Goal: Information Seeking & Learning: Check status

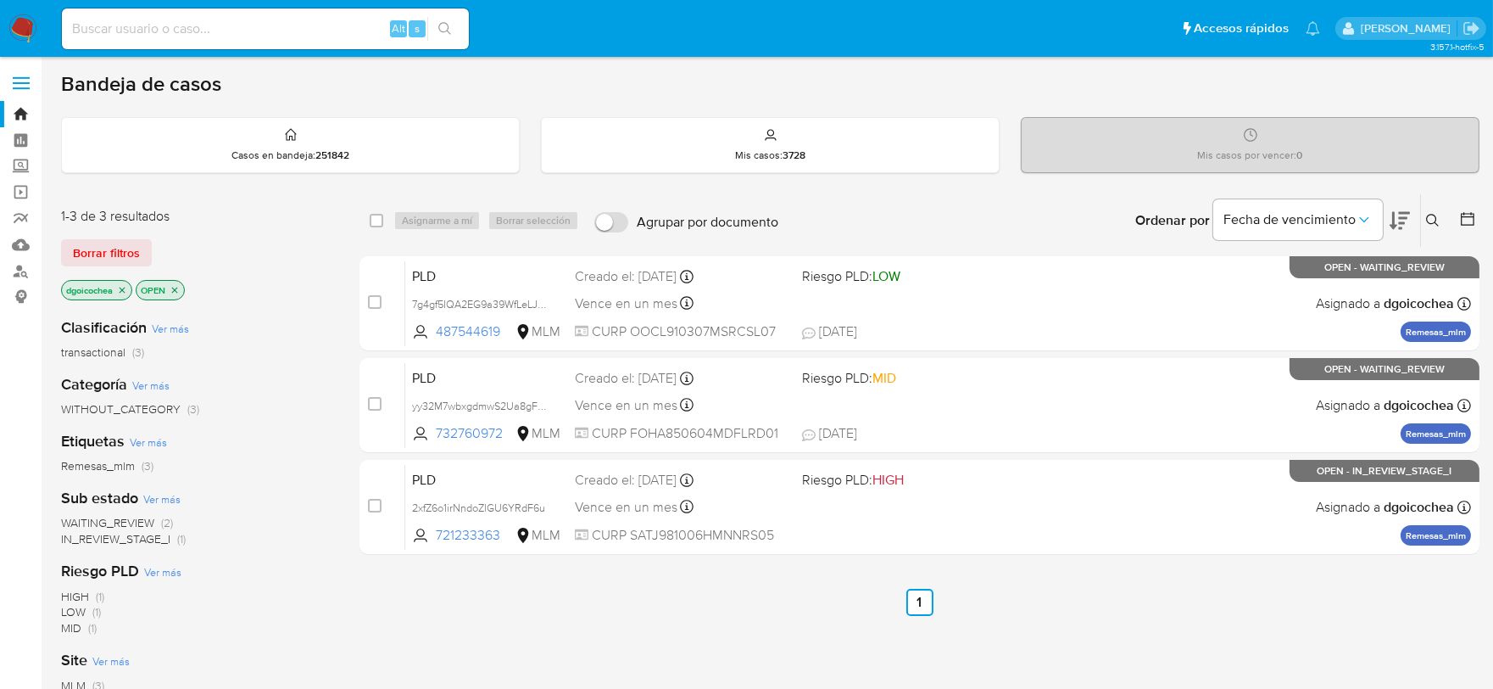
click at [1429, 219] on icon at bounding box center [1433, 221] width 14 height 14
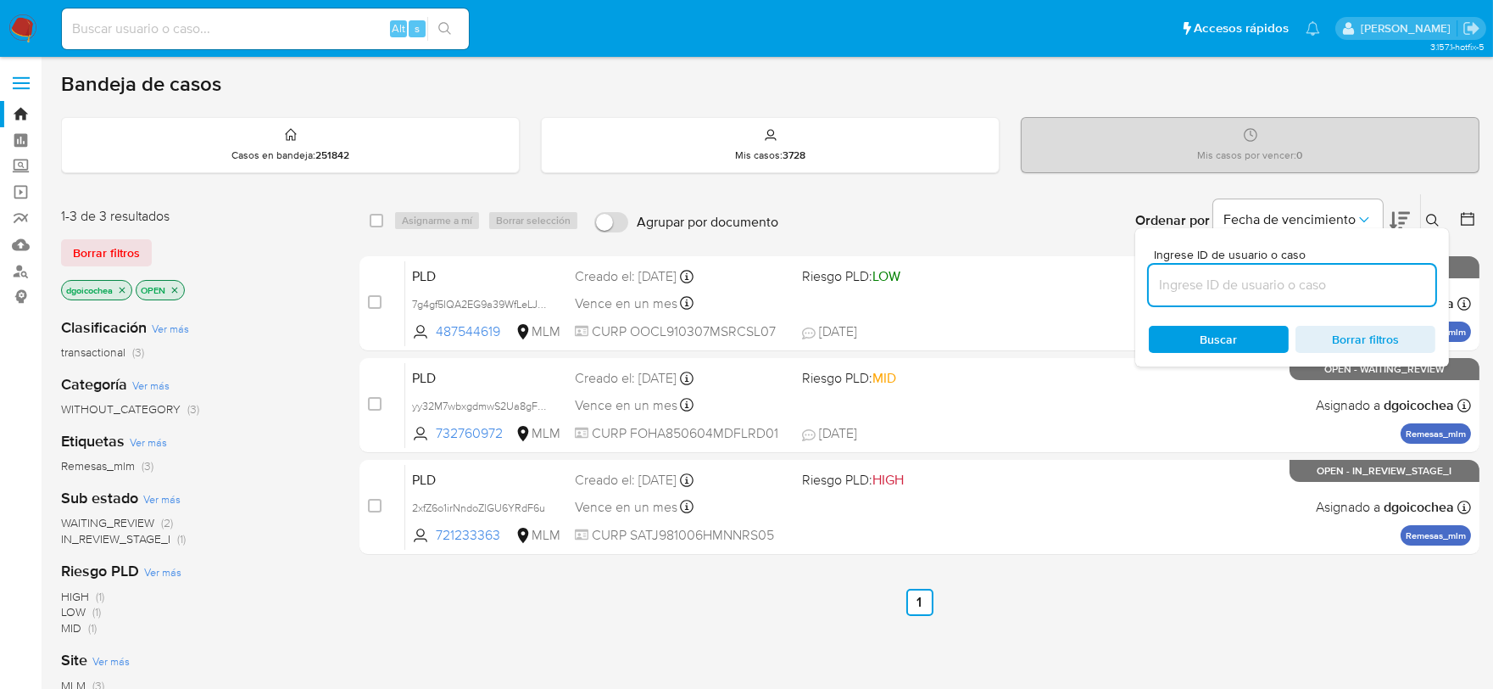
click at [1278, 284] on input at bounding box center [1292, 285] width 287 height 22
type input "2214152978"
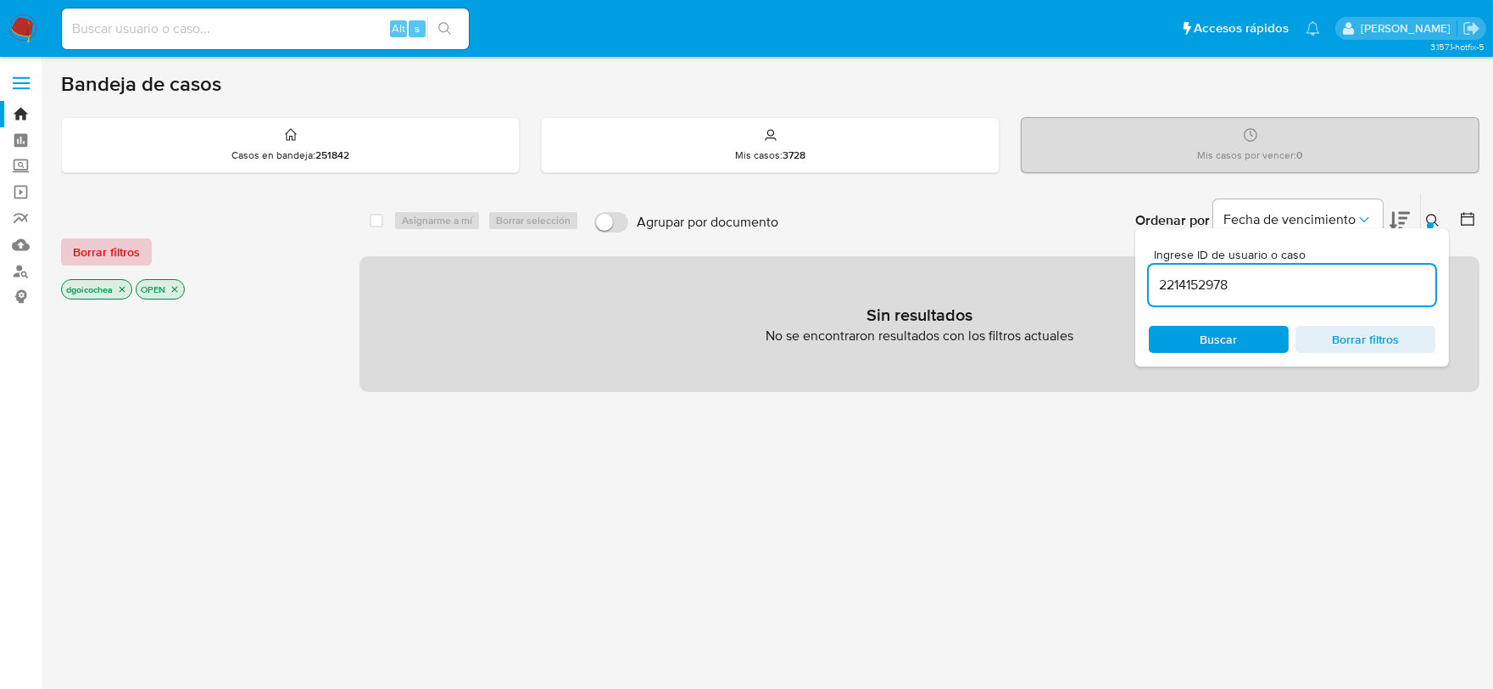
click at [117, 240] on span "Borrar filtros" at bounding box center [106, 252] width 67 height 24
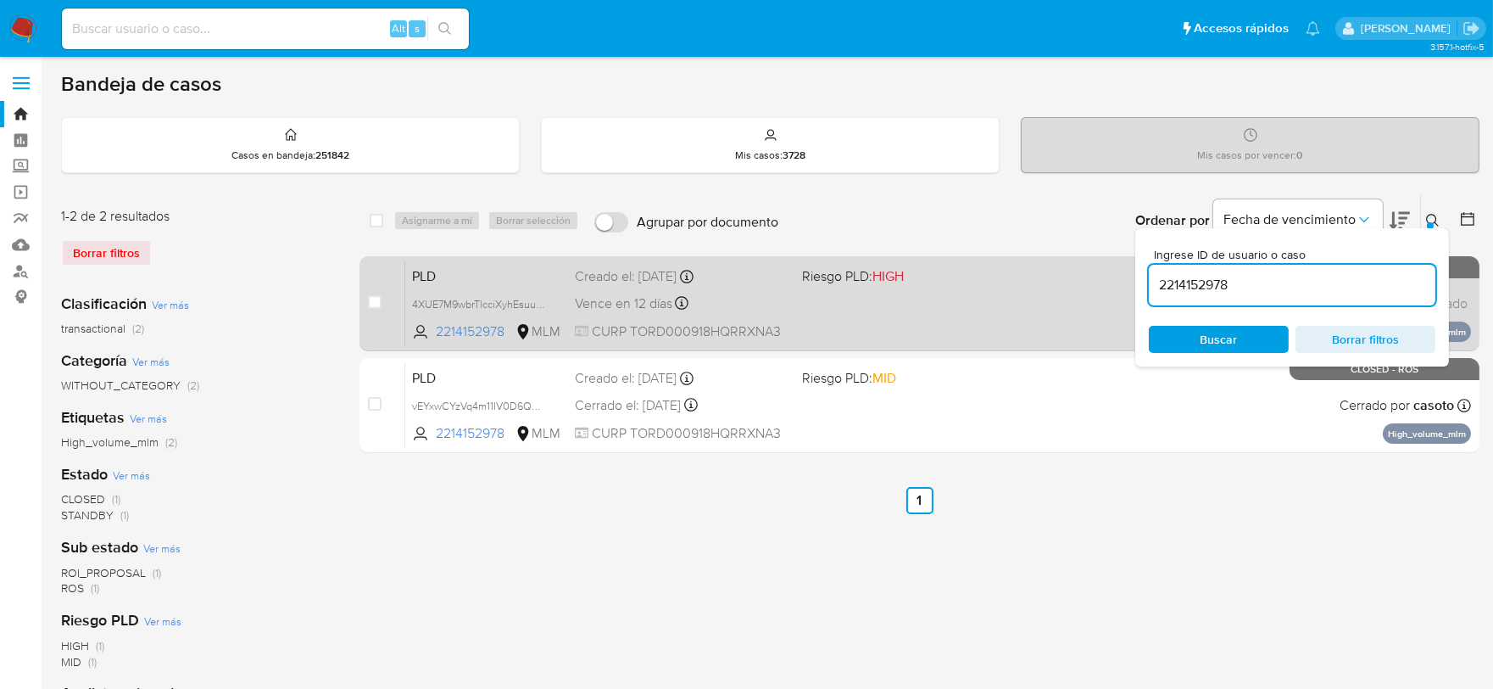
click at [416, 281] on span "PLD" at bounding box center [486, 275] width 149 height 22
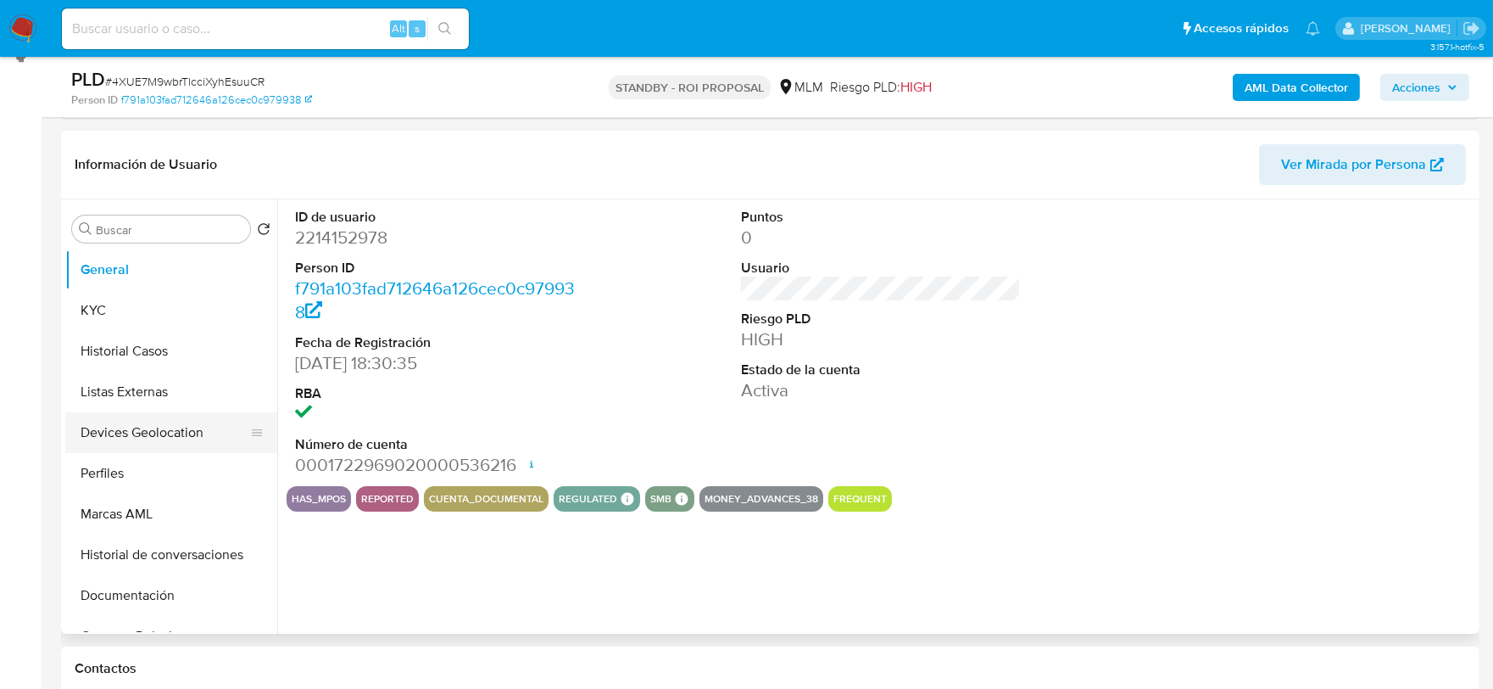
scroll to position [282, 0]
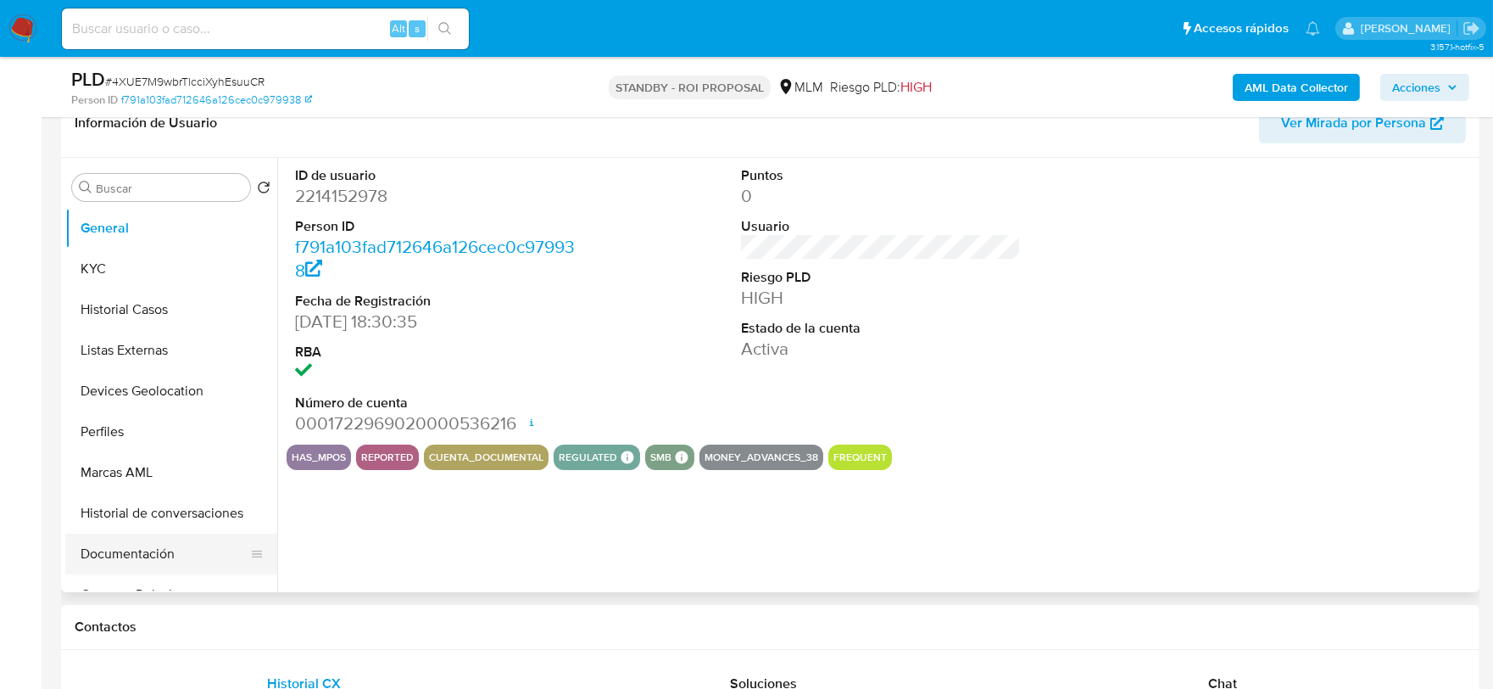
select select "10"
click at [131, 536] on button "Documentación" at bounding box center [164, 553] width 198 height 41
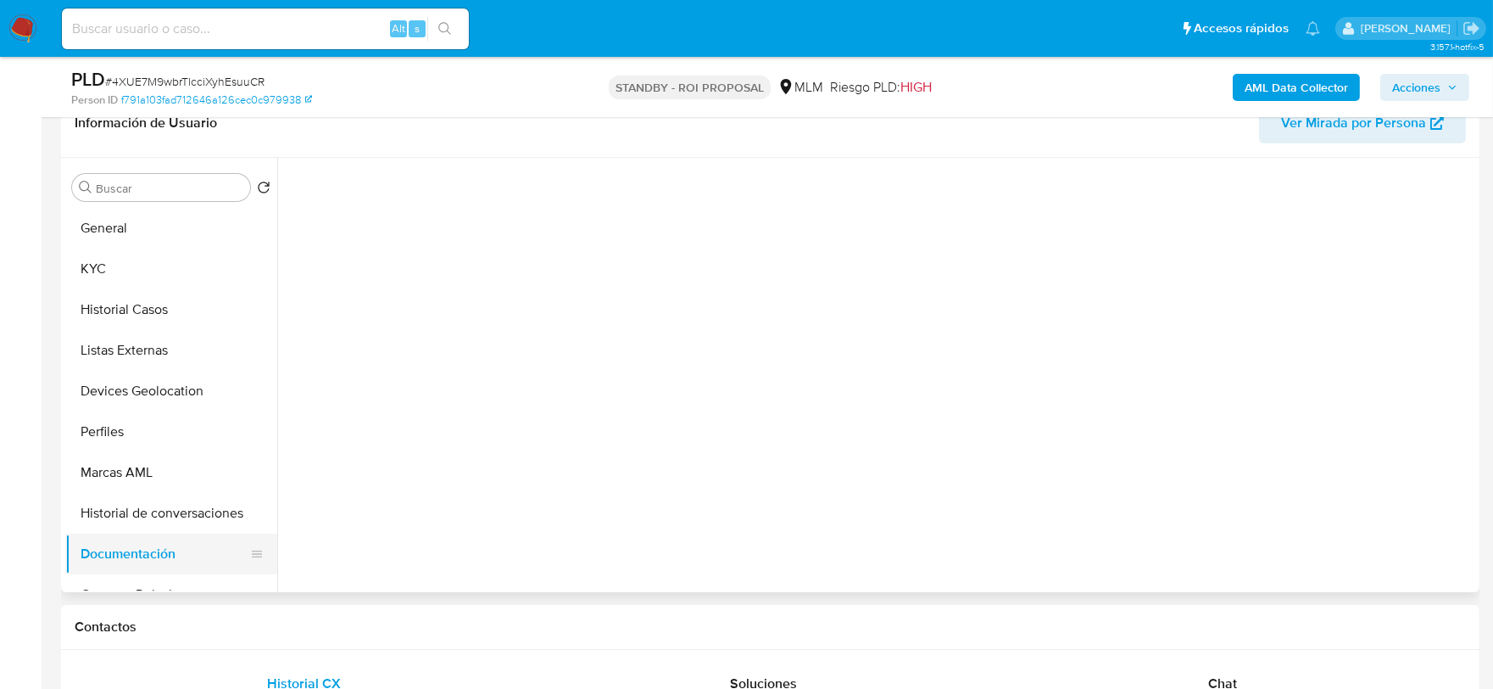
click at [141, 566] on button "Documentación" at bounding box center [164, 553] width 198 height 41
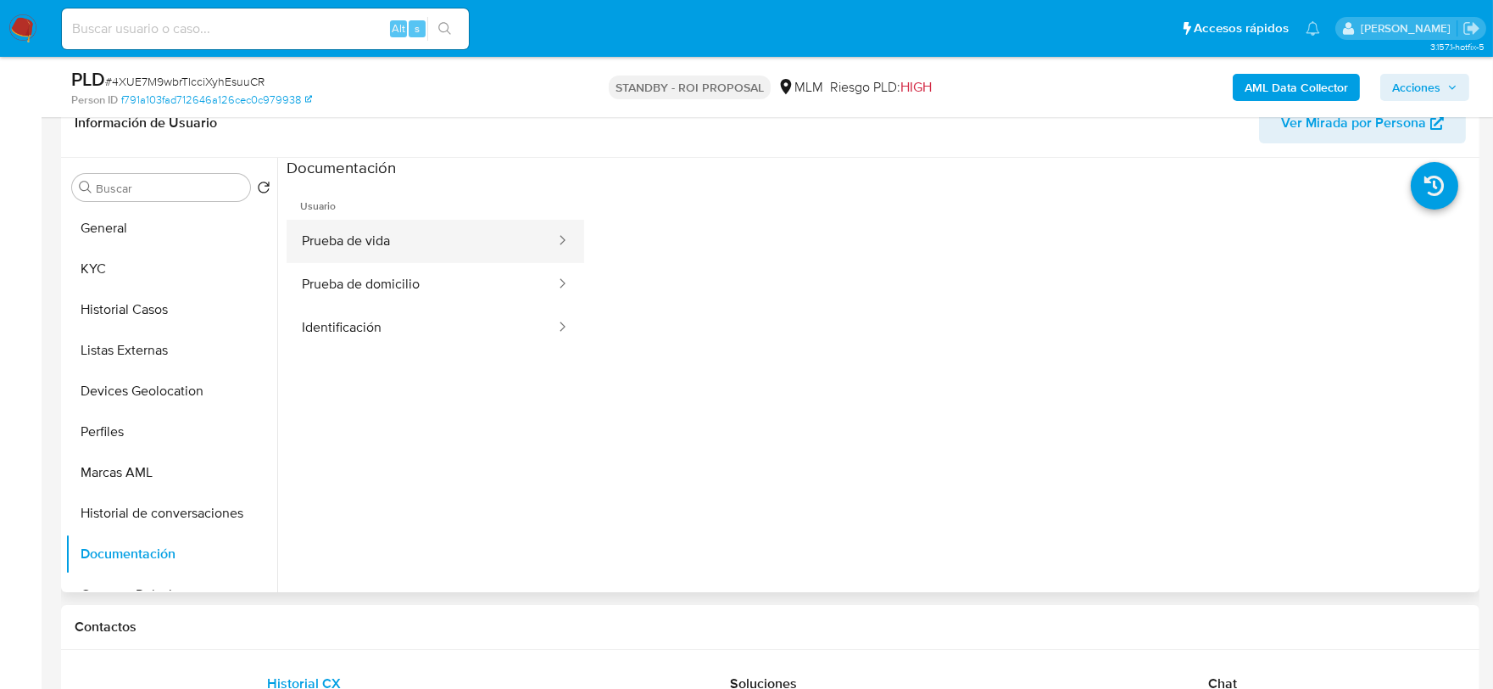
click at [390, 249] on button "Prueba de vida" at bounding box center [422, 241] width 271 height 43
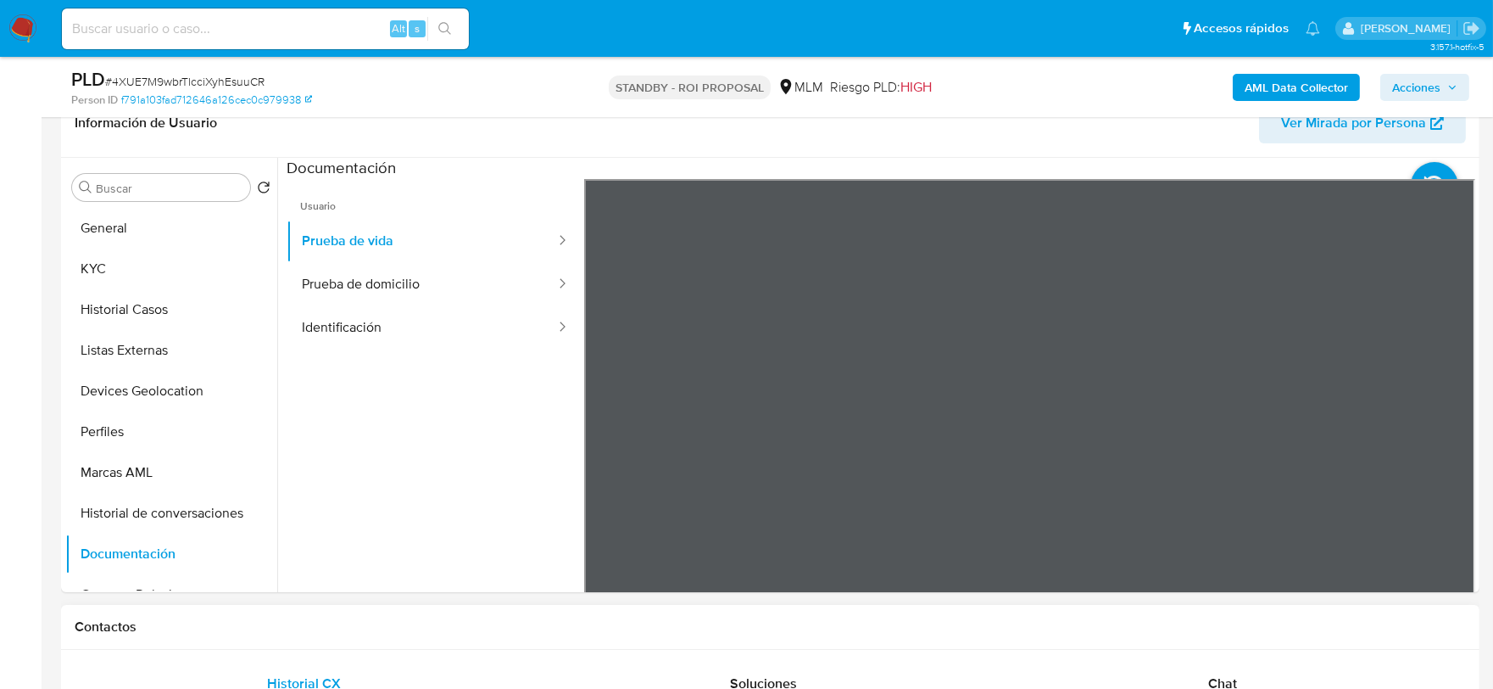
click at [149, 270] on button "KYC" at bounding box center [164, 268] width 198 height 41
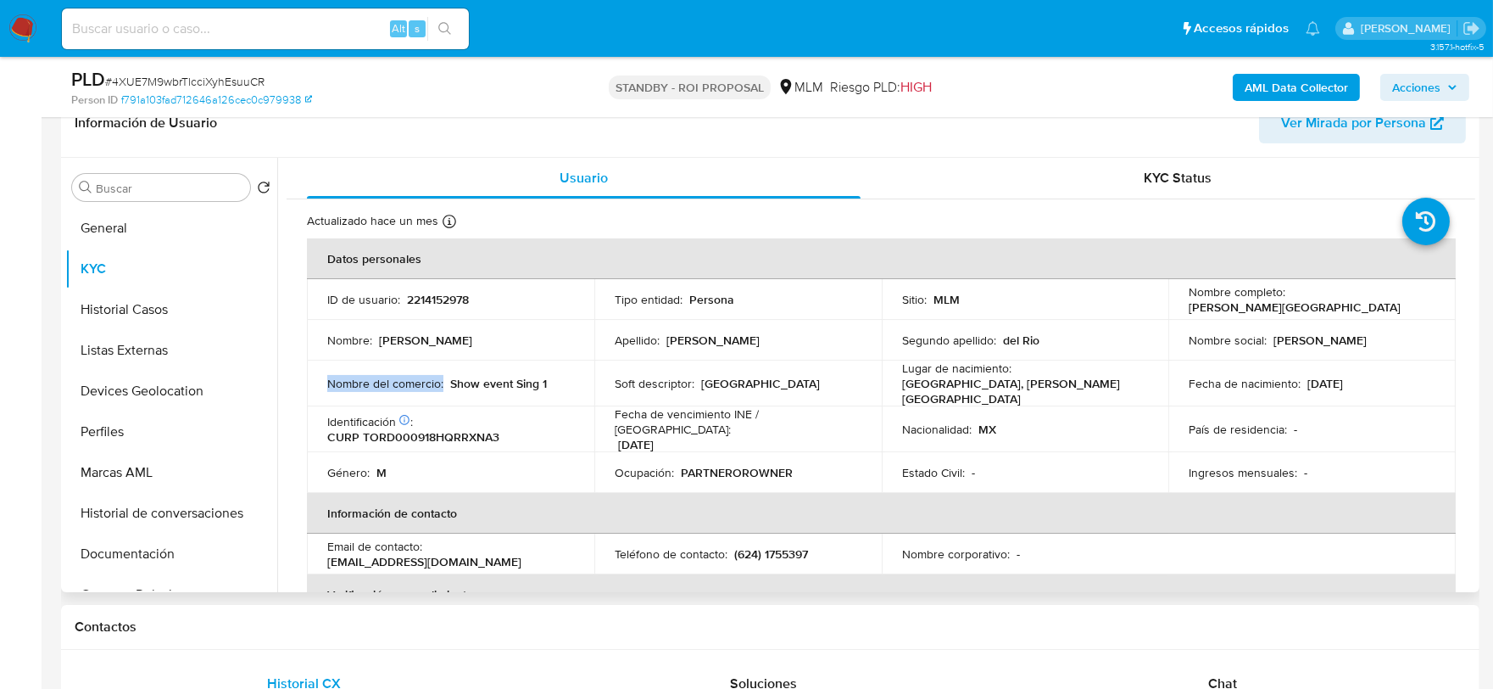
drag, startPoint x: 329, startPoint y: 375, endPoint x: 442, endPoint y: 377, distance: 112.8
click at [442, 377] on p "Nombre del comercio :" at bounding box center [385, 383] width 116 height 15
drag, startPoint x: 615, startPoint y: 377, endPoint x: 670, endPoint y: 385, distance: 55.6
click at [670, 385] on p "Soft descriptor :" at bounding box center [655, 383] width 80 height 15
drag, startPoint x: 700, startPoint y: 378, endPoint x: 767, endPoint y: 387, distance: 66.7
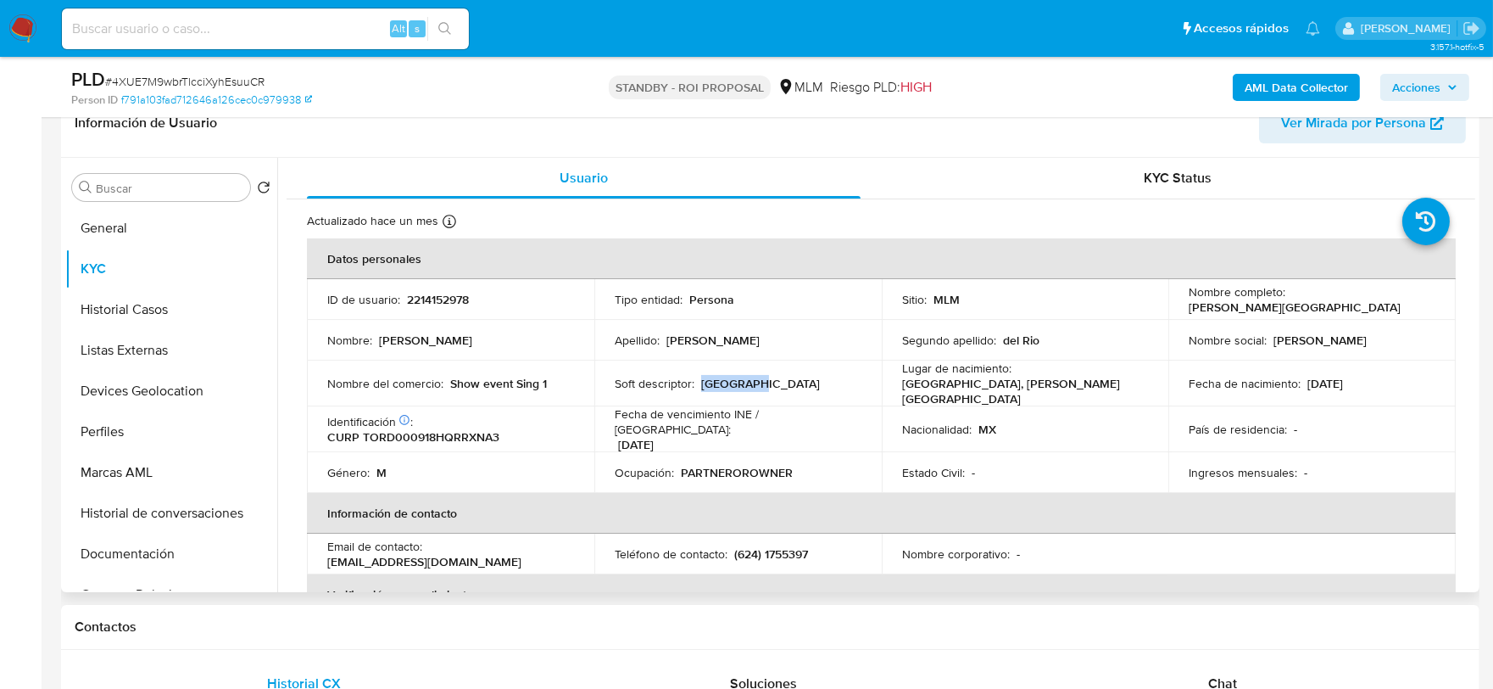
click at [767, 387] on div "Soft descriptor : SINGAPUR1" at bounding box center [738, 383] width 247 height 15
drag, startPoint x: 1325, startPoint y: 385, endPoint x: 1380, endPoint y: 385, distance: 54.3
click at [1380, 385] on div "Fecha de nacimiento : 18/09/2000" at bounding box center [1312, 383] width 247 height 15
drag, startPoint x: 323, startPoint y: 553, endPoint x: 414, endPoint y: 555, distance: 90.8
click at [414, 555] on td "Email de contacto : grupofivecabos@gmail.com" at bounding box center [450, 553] width 287 height 41
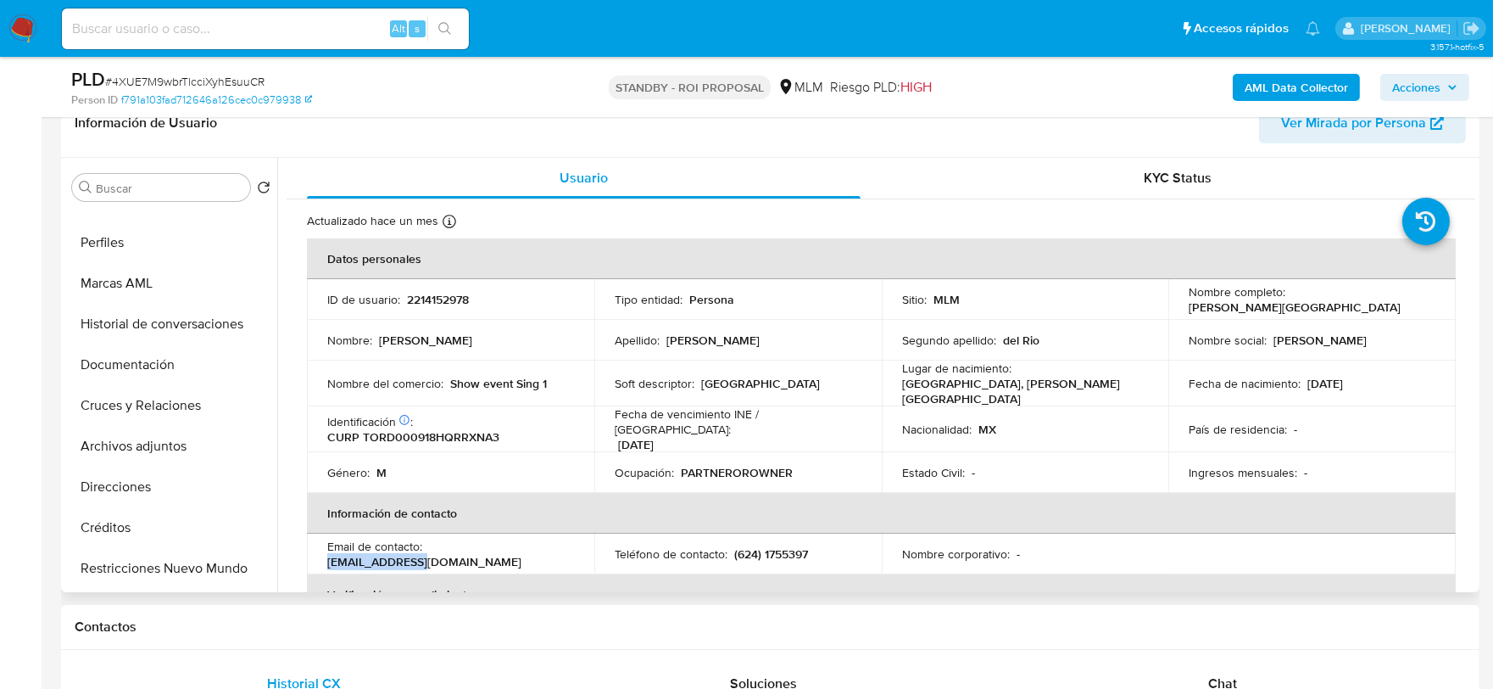
scroll to position [187, 0]
click at [192, 405] on button "Cruces y Relaciones" at bounding box center [164, 407] width 198 height 41
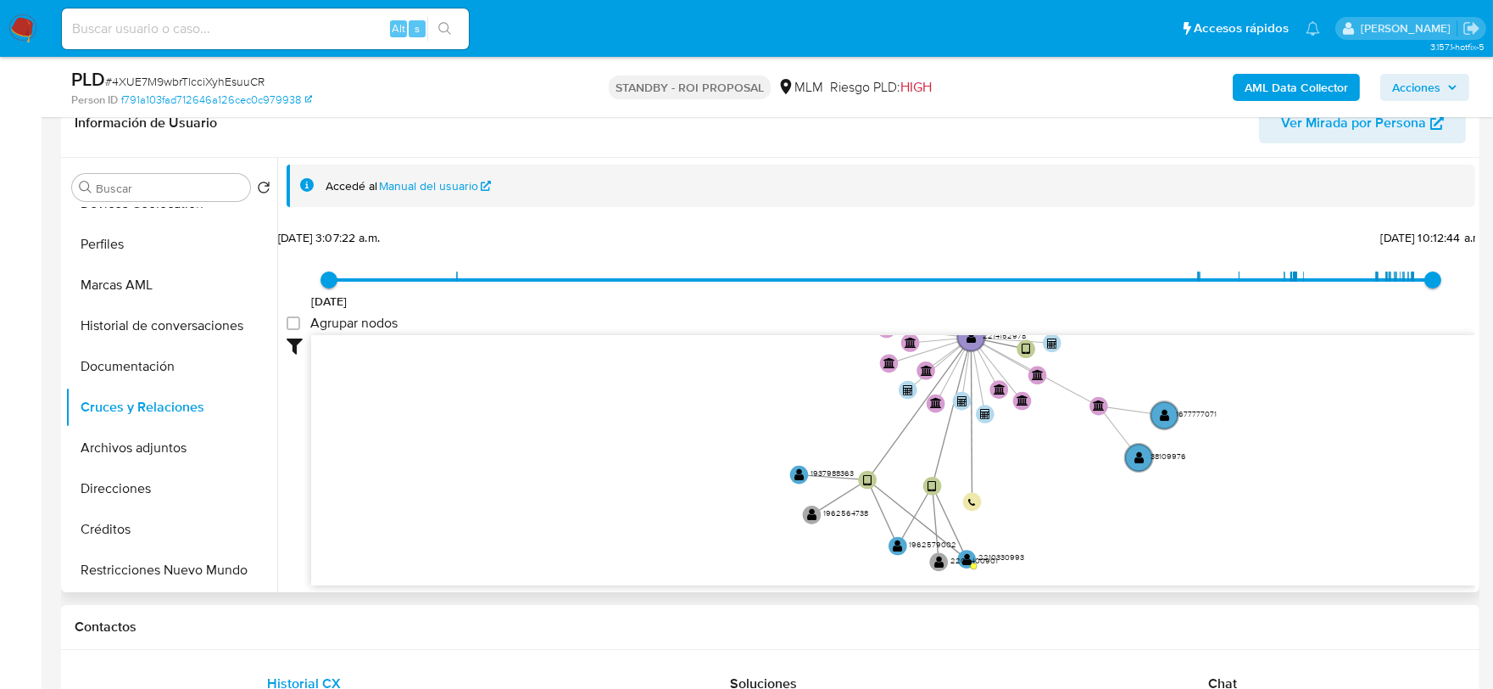
drag, startPoint x: 1171, startPoint y: 480, endPoint x: 1116, endPoint y: 359, distance: 133.2
click at [1116, 359] on icon "user-2214152978  2214152978 device-67731d6f7009af913c92de2a  device-66c9526f2…" at bounding box center [893, 458] width 1164 height 246
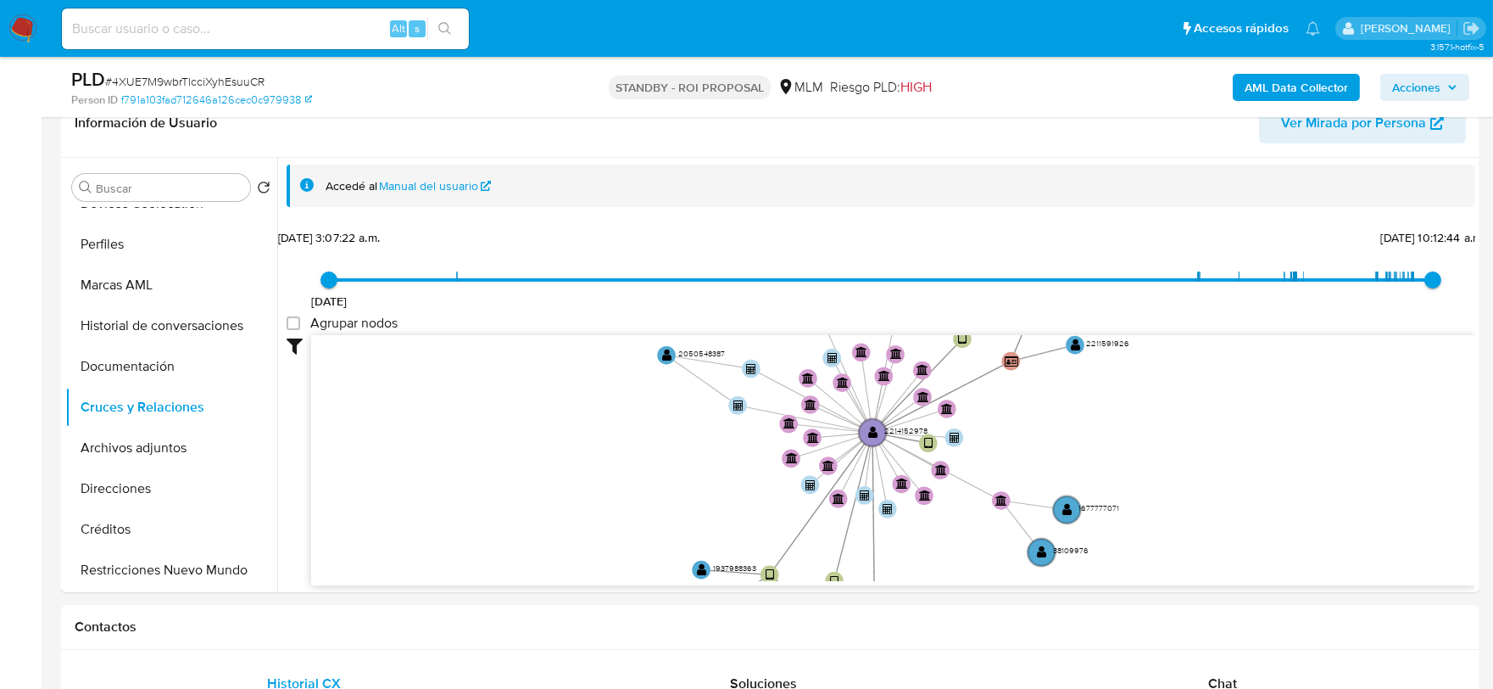
drag, startPoint x: 1069, startPoint y: 543, endPoint x: 929, endPoint y: 708, distance: 217.2
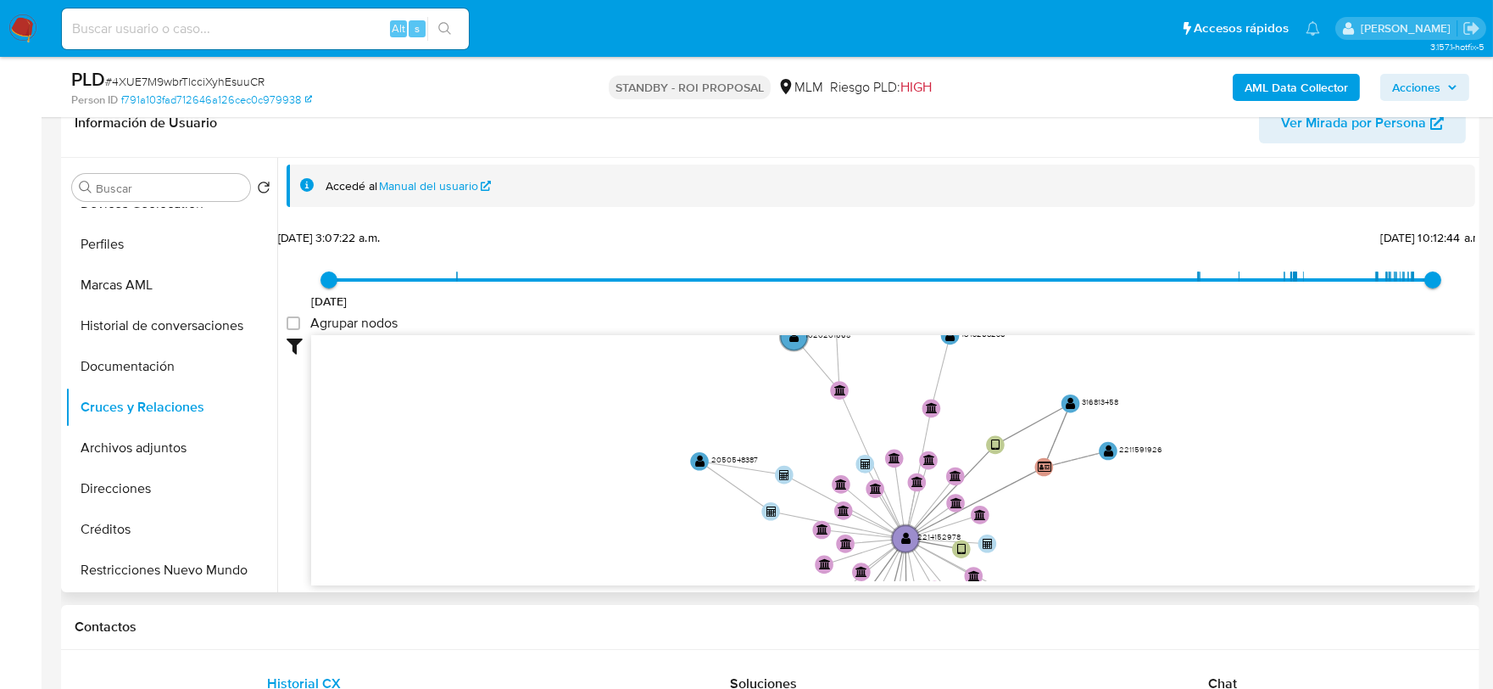
drag, startPoint x: 1049, startPoint y: 546, endPoint x: 1126, endPoint y: 589, distance: 88.1
click at [1126, 589] on div "Accedé al Manual del usuario 11/2/2021 11/2/2021, 3:07:22 a.m. 7/8/2025, 10:12:…" at bounding box center [876, 375] width 1198 height 434
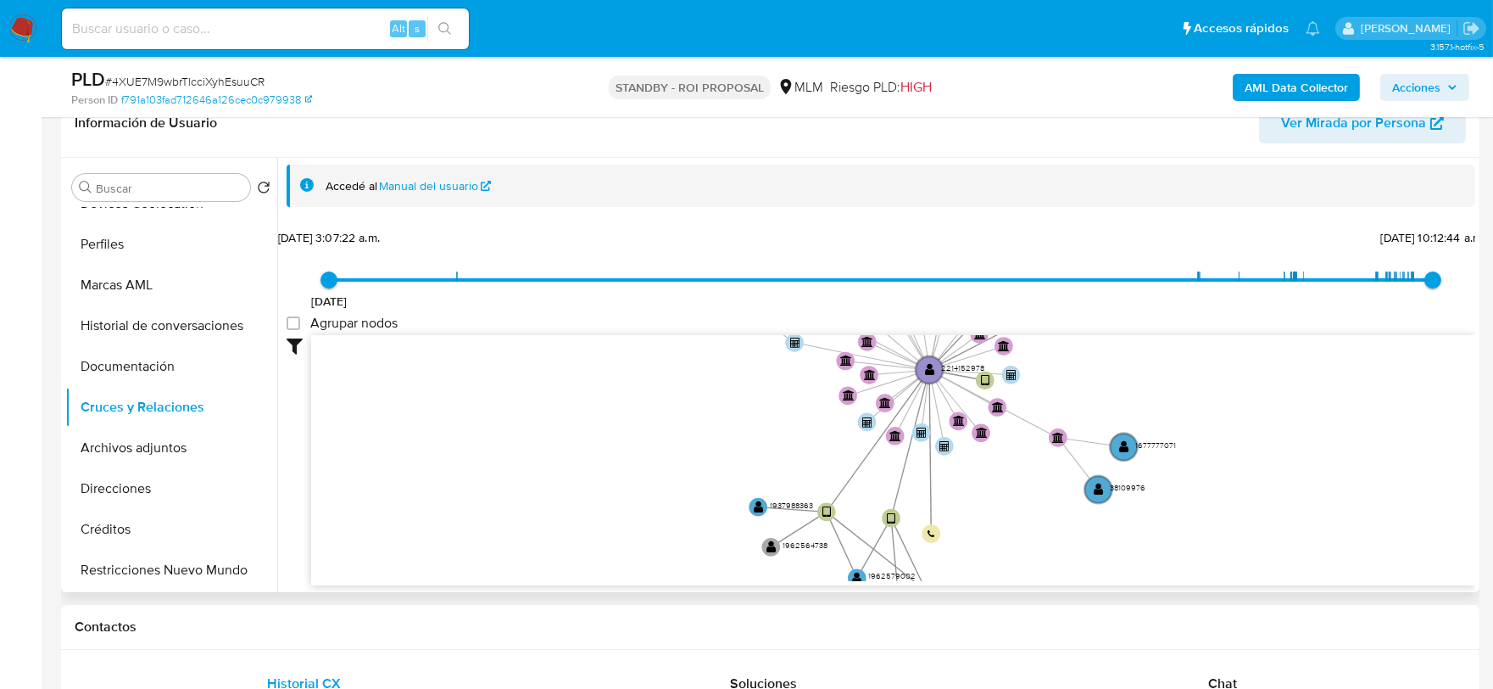
drag, startPoint x: 1138, startPoint y: 495, endPoint x: 1162, endPoint y: 326, distance: 170.4
click at [1162, 326] on div "11/2/2021 11/2/2021, 3:07:22 a.m. 7/8/2025, 10:12:44 a.m. Agrupar nodos Filtros…" at bounding box center [881, 405] width 1189 height 360
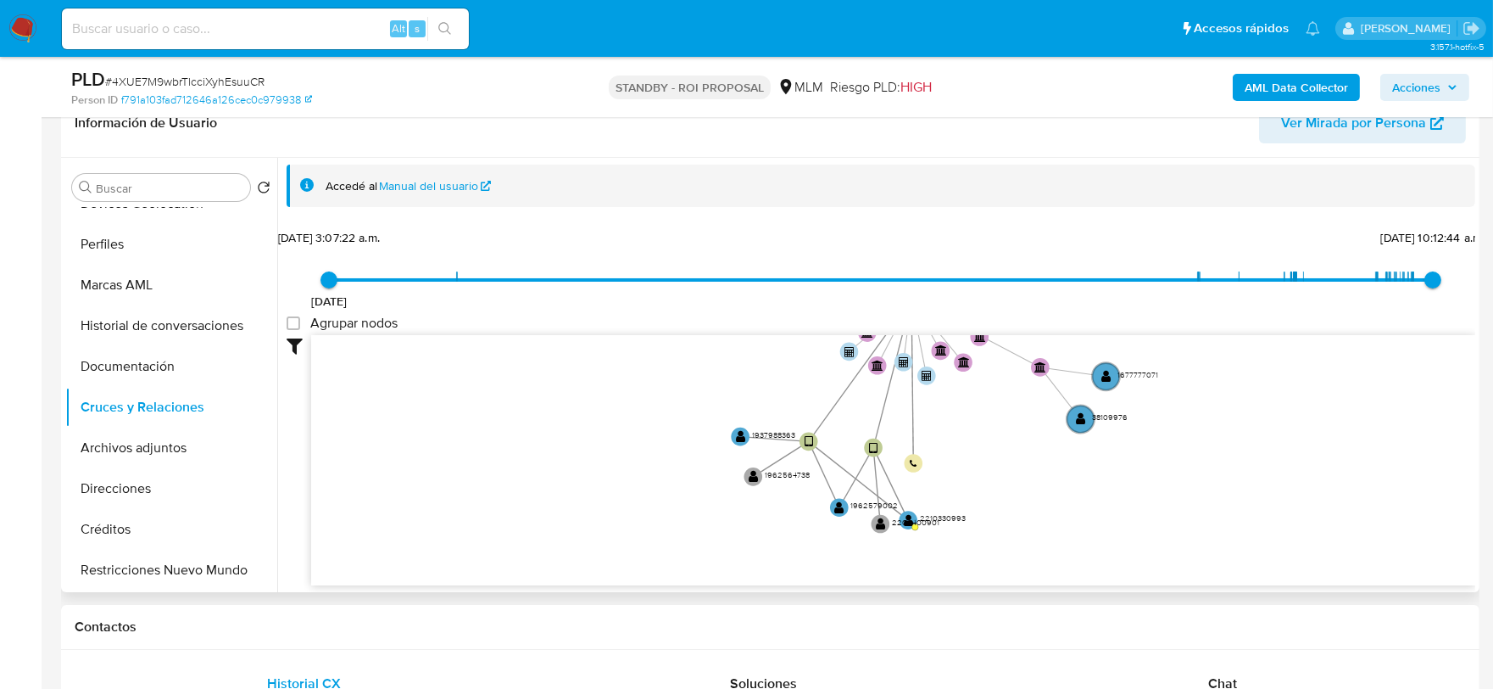
drag, startPoint x: 1060, startPoint y: 496, endPoint x: 1048, endPoint y: 450, distance: 47.3
click at [1048, 450] on icon "user-2214152978  2214152978 device-67731d6f7009af913c92de2a  device-66c9526f2…" at bounding box center [893, 458] width 1164 height 246
click at [909, 508] on circle at bounding box center [908, 519] width 23 height 23
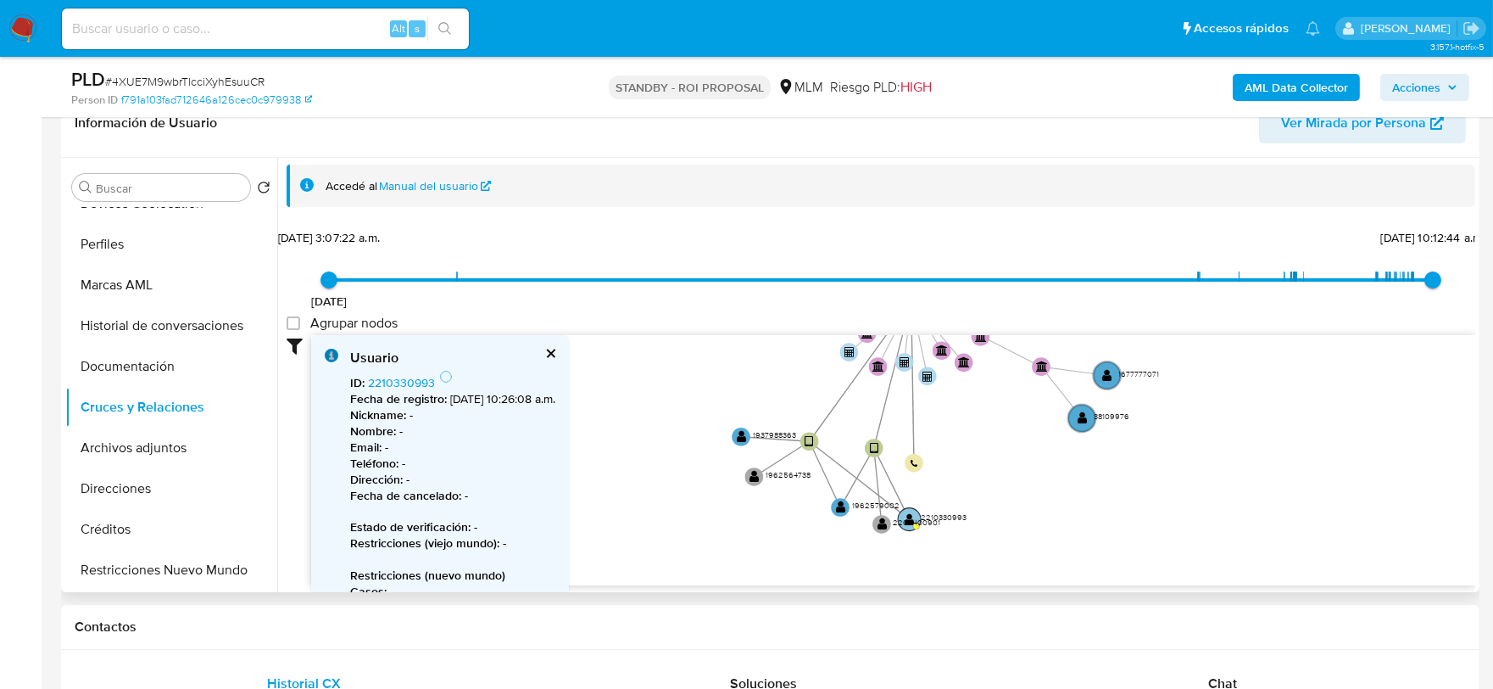
click at [912, 512] on text "" at bounding box center [910, 518] width 10 height 13
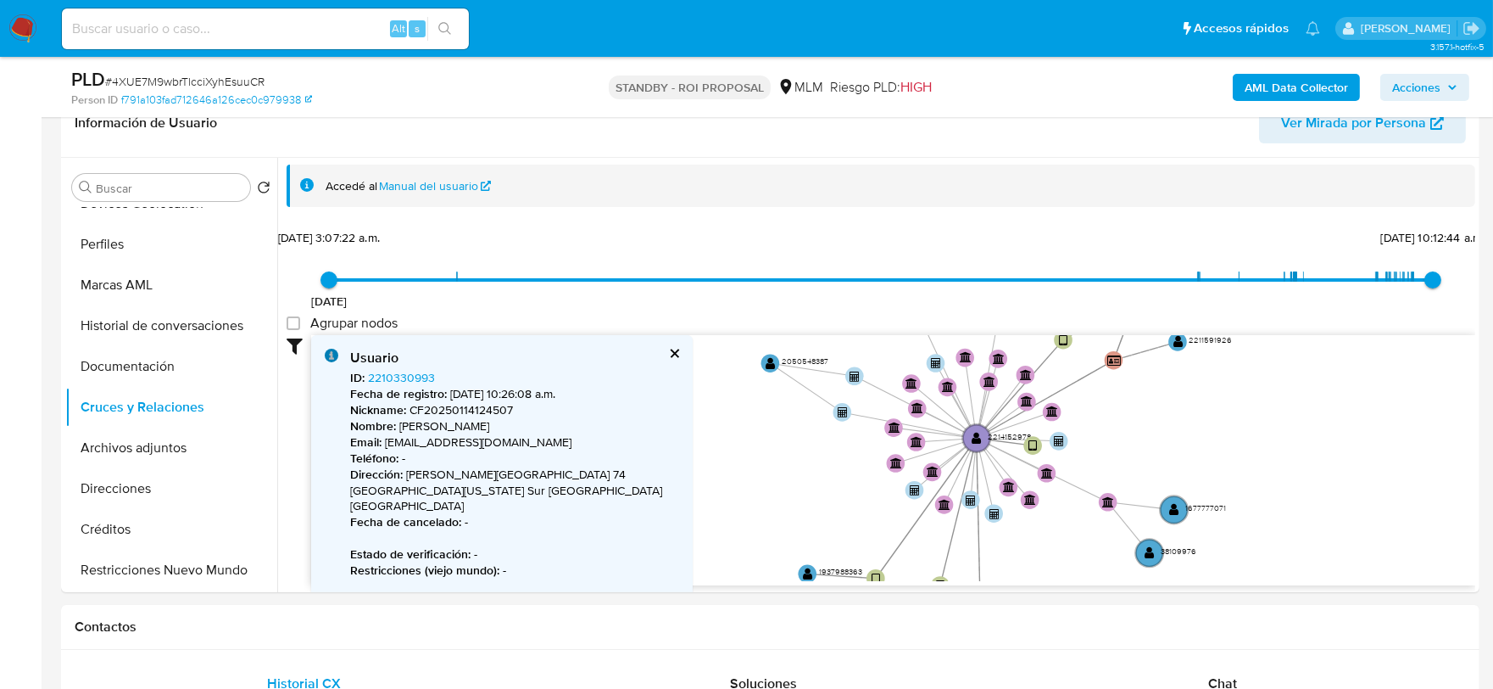
drag, startPoint x: 1156, startPoint y: 454, endPoint x: 1221, endPoint y: 592, distance: 152.9
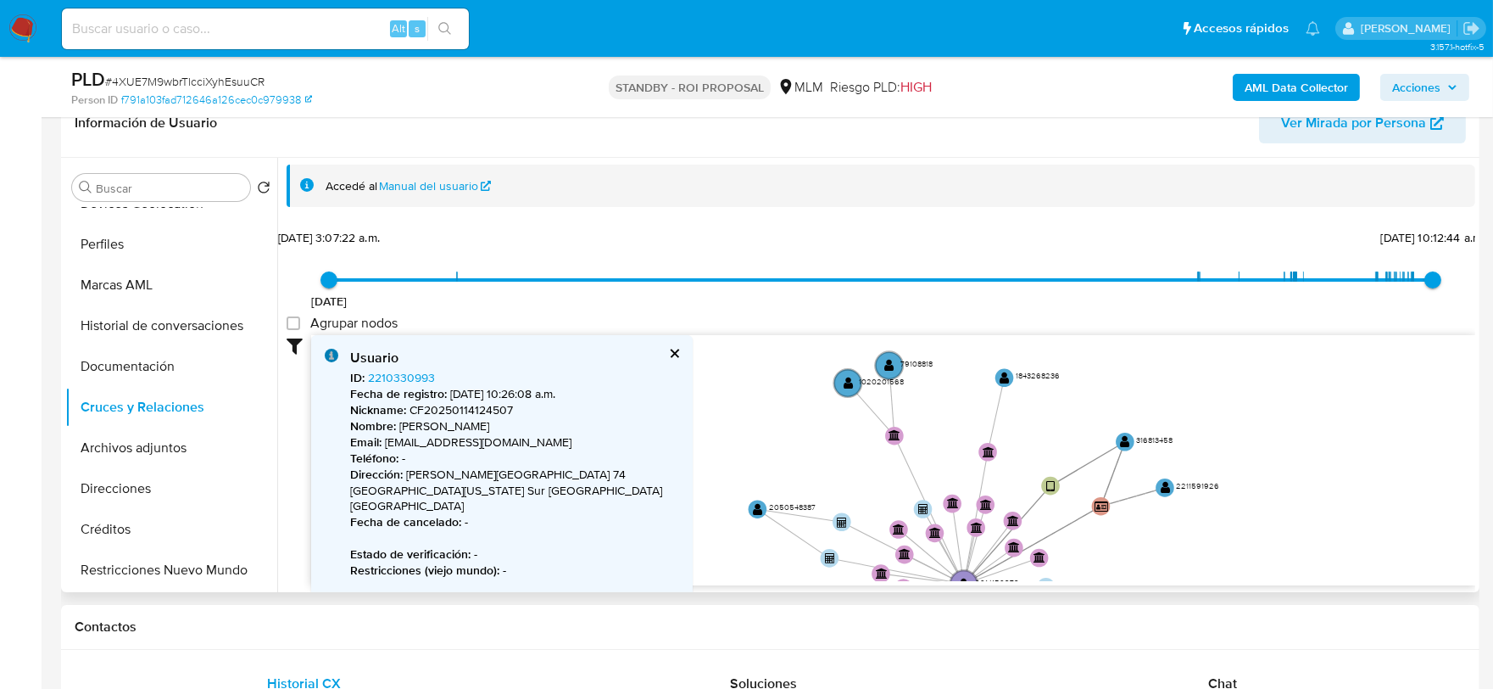
drag, startPoint x: 1245, startPoint y: 444, endPoint x: 1232, endPoint y: 588, distance: 143.9
click at [1232, 588] on div "Accedé al Manual del usuario 11/2/2021 11/2/2021, 3:07:22 a.m. 7/8/2025, 10:12:…" at bounding box center [876, 375] width 1198 height 434
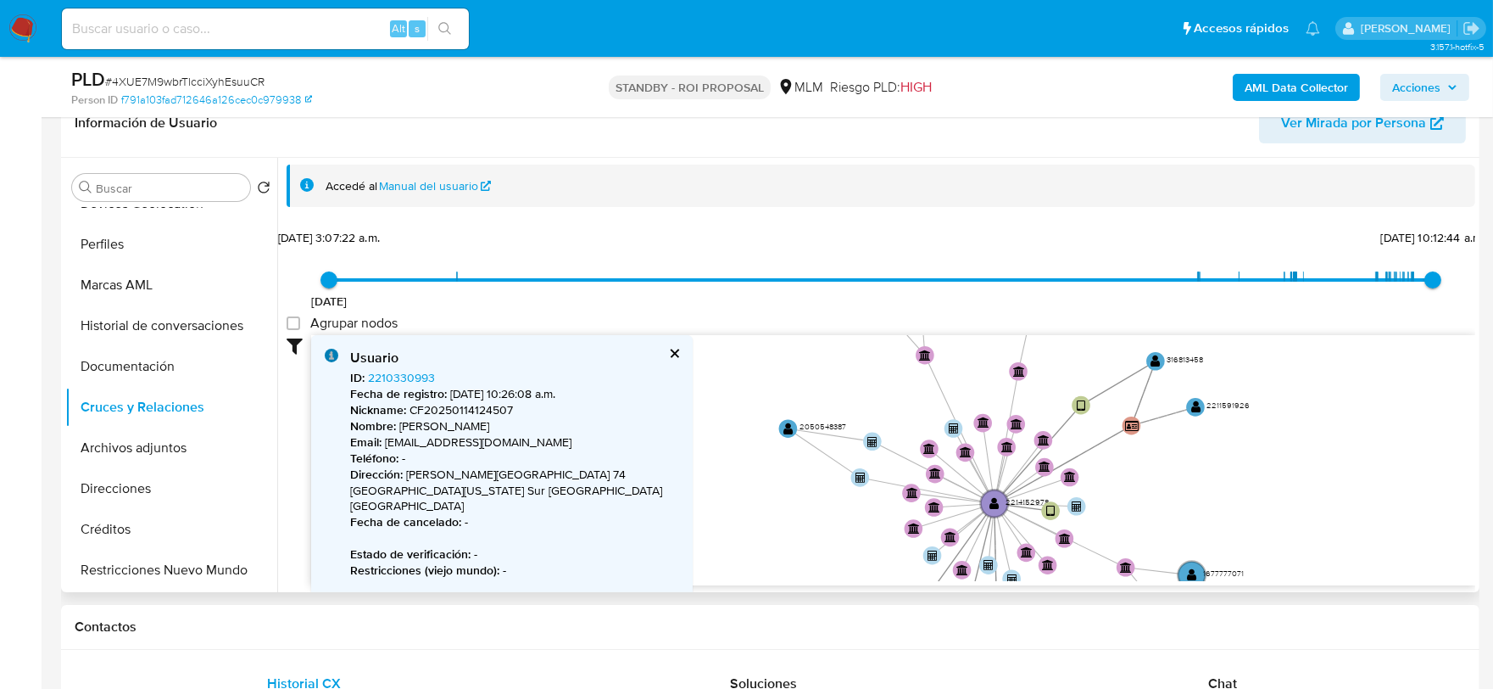
drag, startPoint x: 1092, startPoint y: 549, endPoint x: 1124, endPoint y: 465, distance: 89.6
click at [1124, 465] on icon "user-2214152978  2214152978 device-67731d6f7009af913c92de2a  device-66c9526f2…" at bounding box center [893, 458] width 1164 height 246
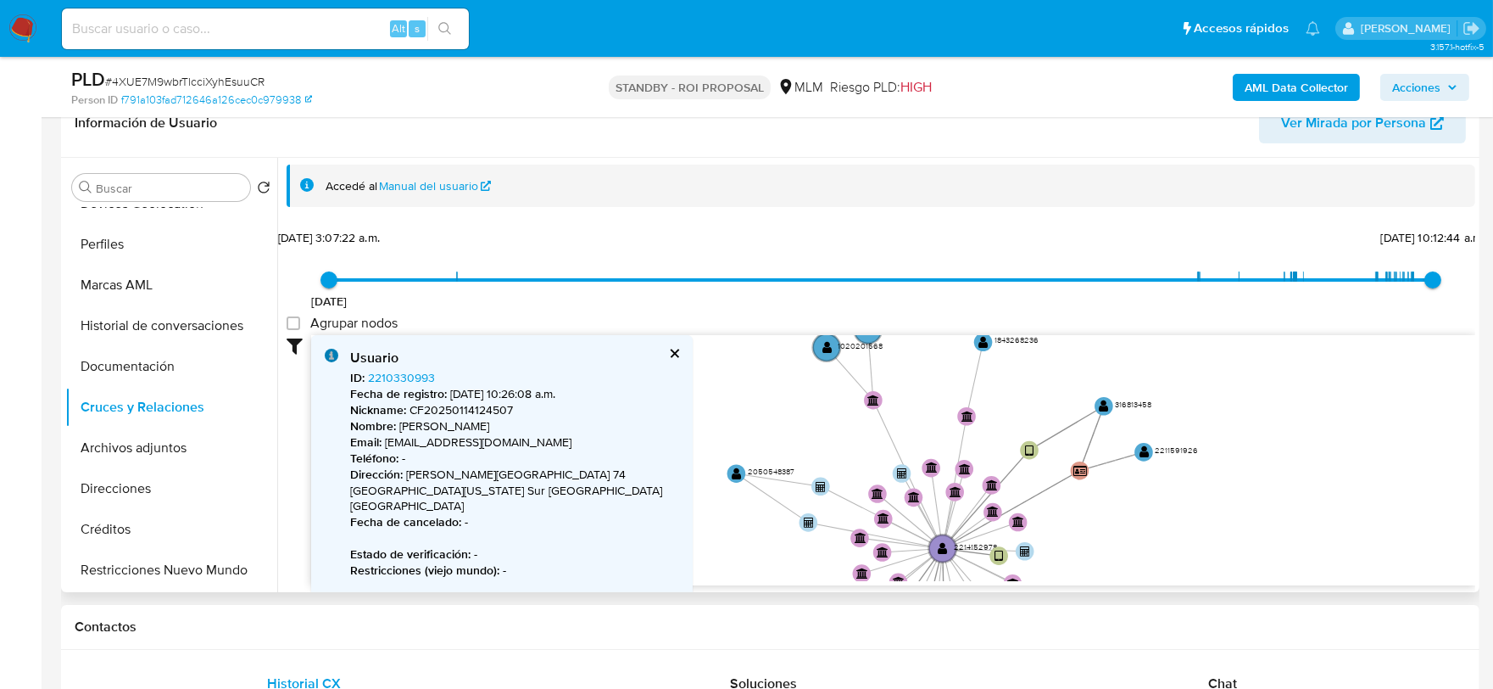
drag, startPoint x: 1183, startPoint y: 553, endPoint x: 1140, endPoint y: 538, distance: 45.9
click at [1140, 538] on icon "user-2214152978  2214152978 device-67731d6f7009af913c92de2a  device-66c9526f2…" at bounding box center [893, 458] width 1164 height 246
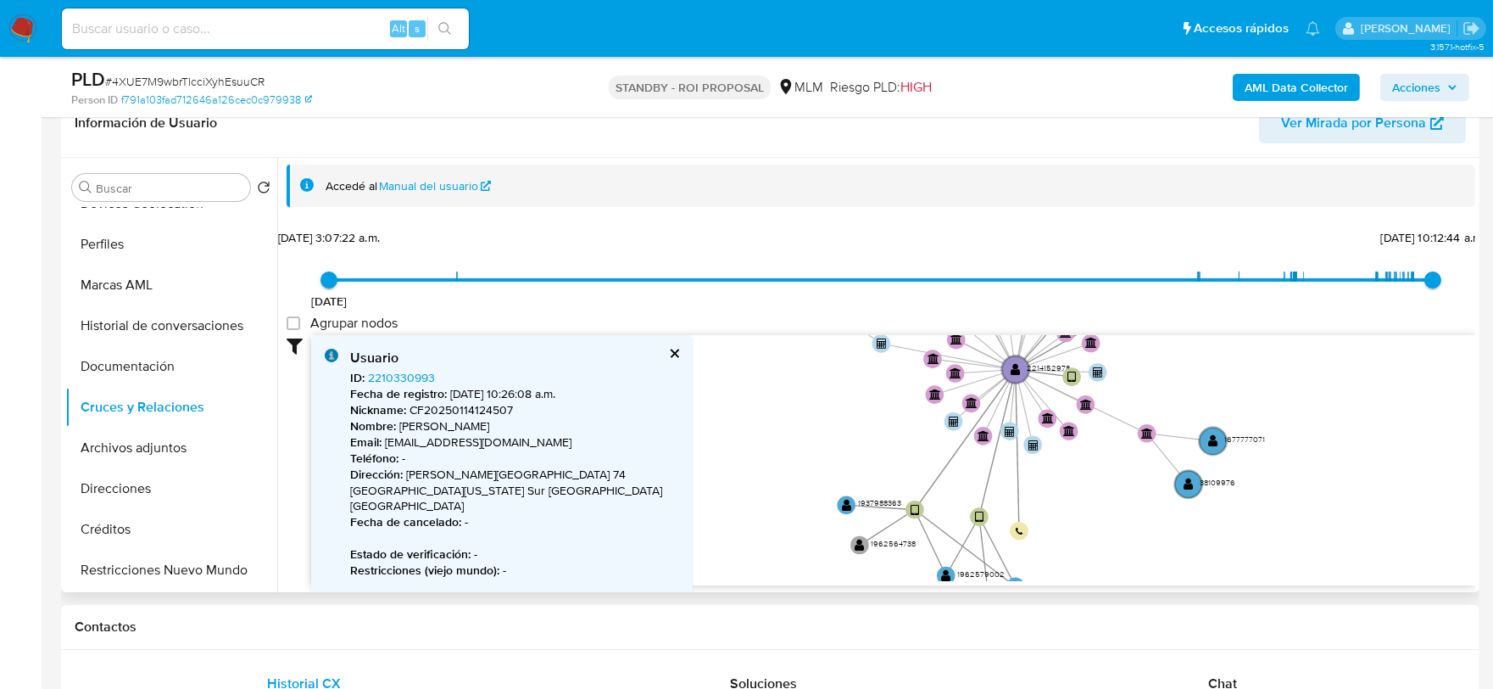
drag, startPoint x: 1125, startPoint y: 543, endPoint x: 1197, endPoint y: 366, distance: 191.3
click at [1197, 366] on icon "user-2214152978  2214152978 device-67731d6f7009af913c92de2a  device-66c9526f2…" at bounding box center [893, 458] width 1164 height 246
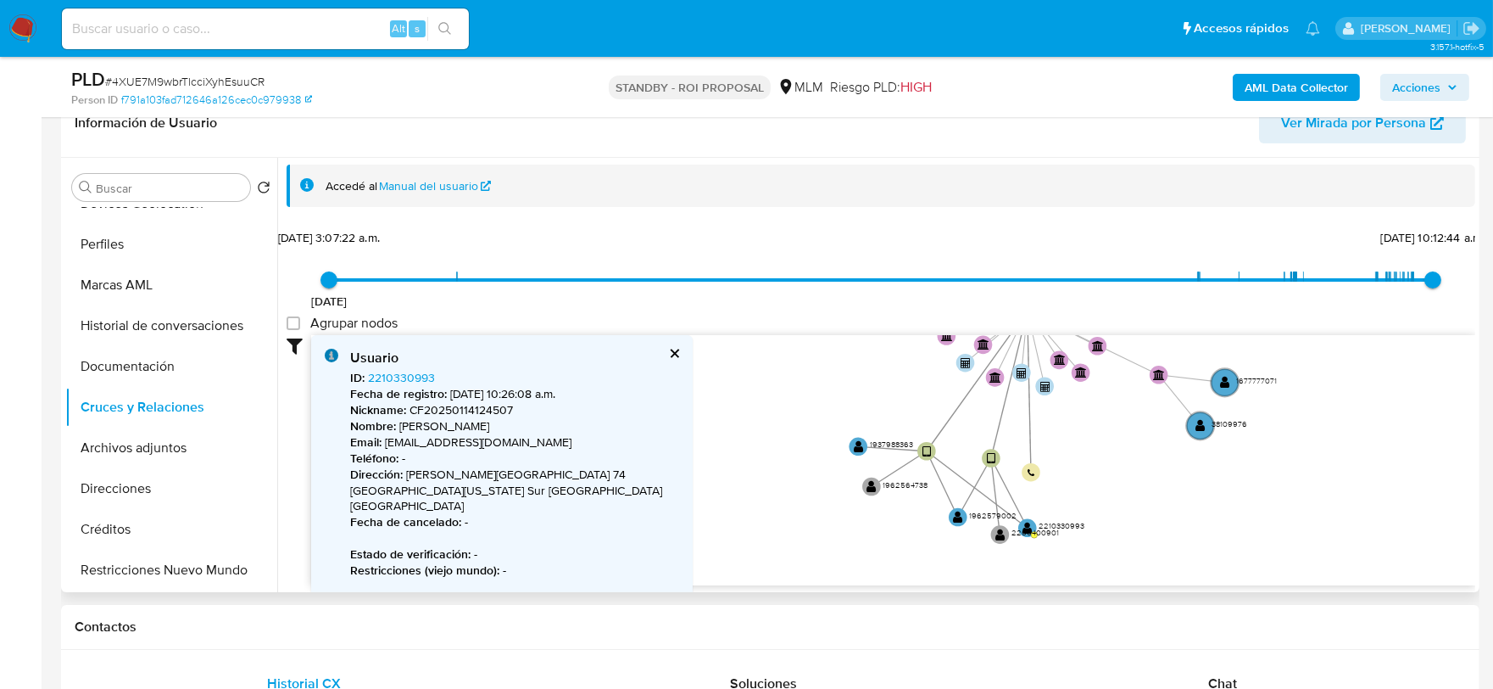
drag, startPoint x: 1094, startPoint y: 549, endPoint x: 1107, endPoint y: 479, distance: 70.7
click at [1107, 479] on icon "user-2214152978  2214152978 device-67731d6f7009af913c92de2a  device-66c9526f2…" at bounding box center [893, 458] width 1164 height 246
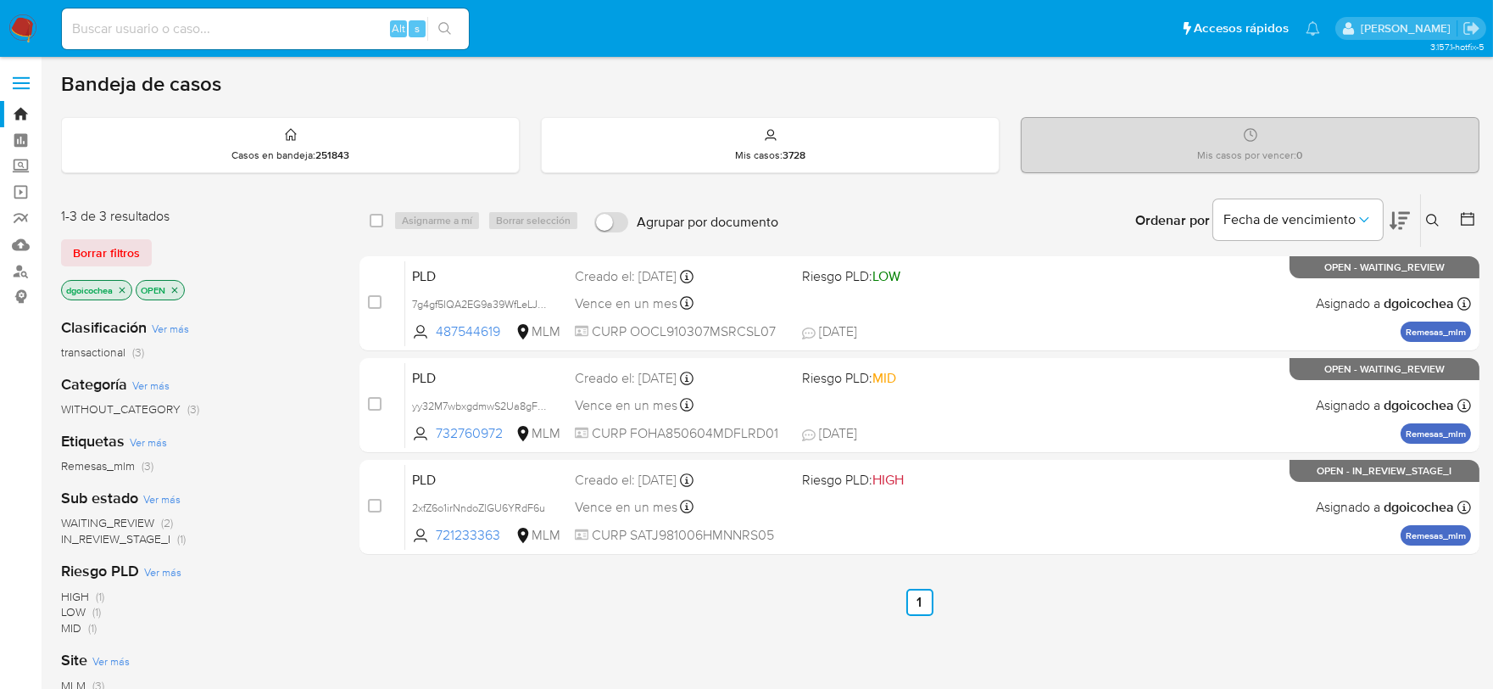
click at [1436, 226] on button at bounding box center [1435, 220] width 28 height 20
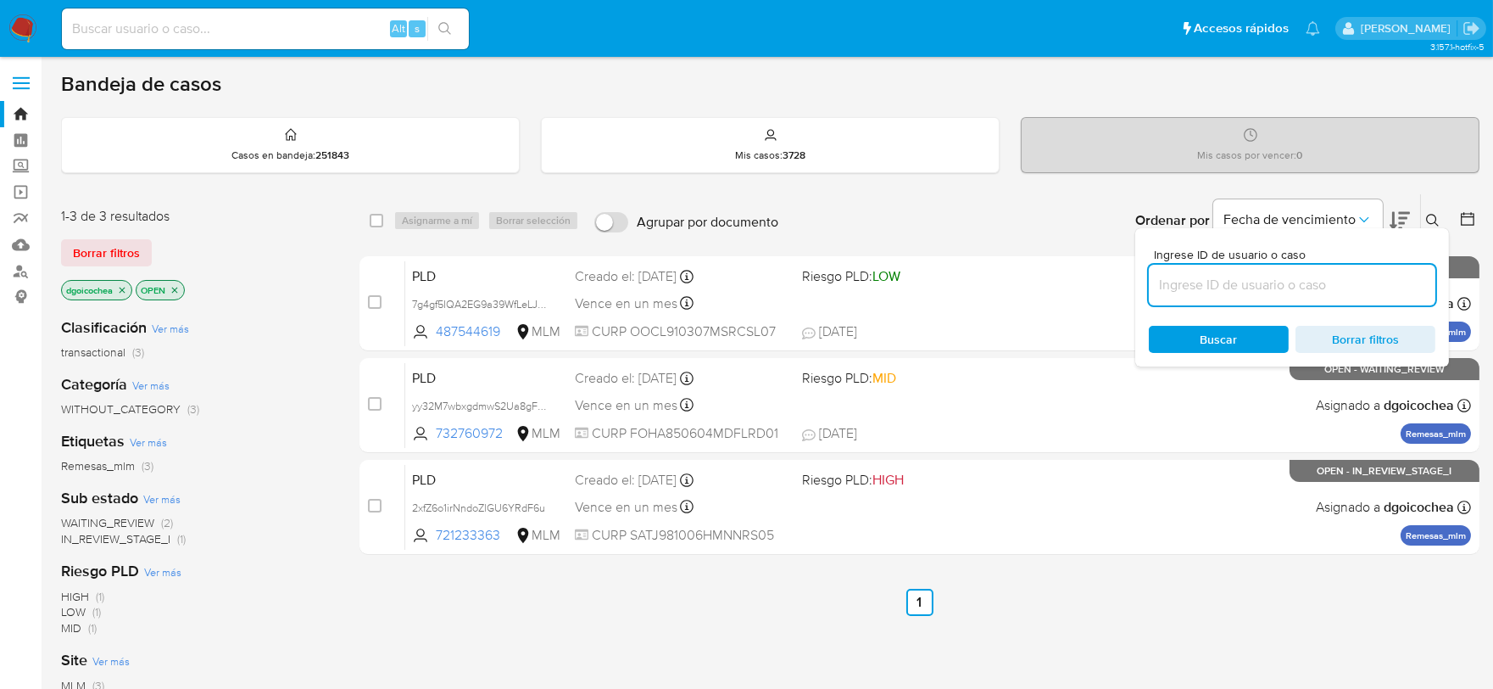
click at [1361, 274] on input at bounding box center [1292, 285] width 287 height 22
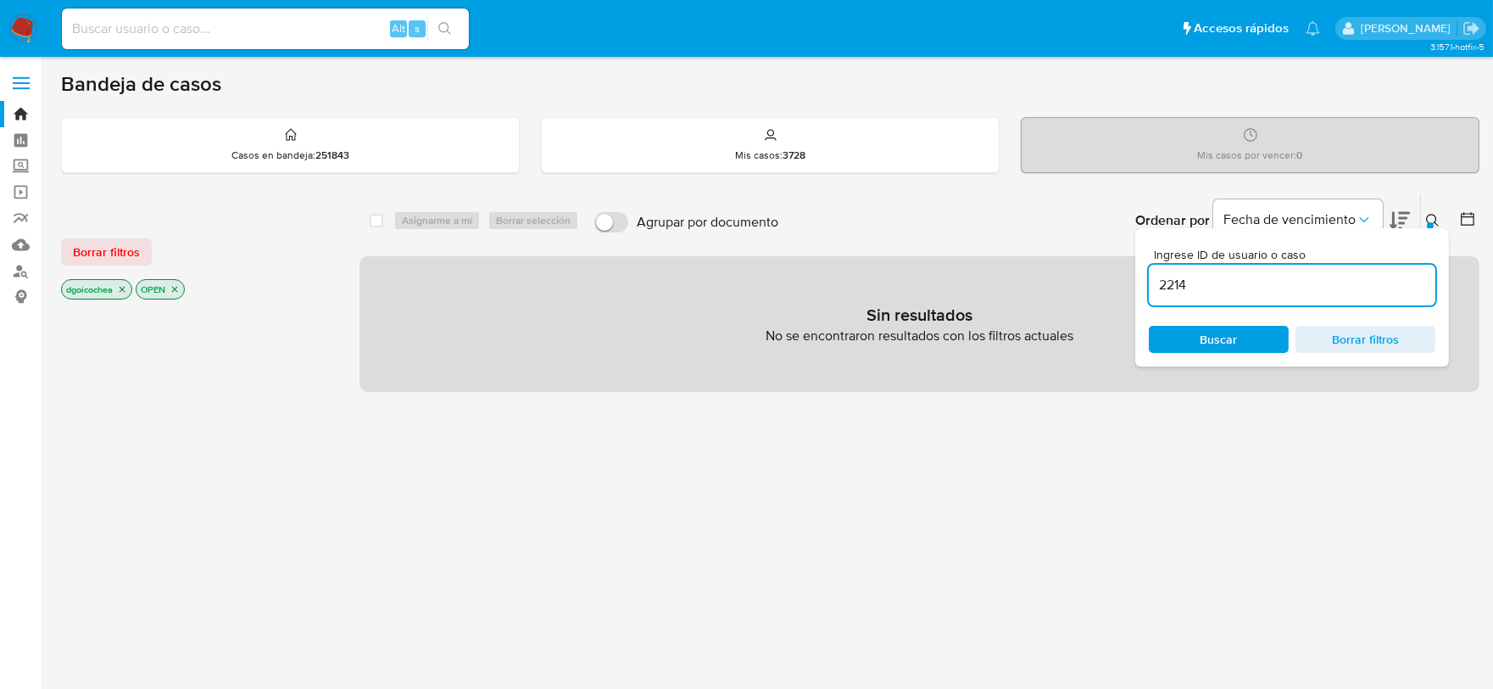
click at [1361, 274] on input "2214" at bounding box center [1292, 285] width 287 height 22
type input "2214152978"
click at [62, 247] on button "Borrar filtros" at bounding box center [106, 251] width 91 height 27
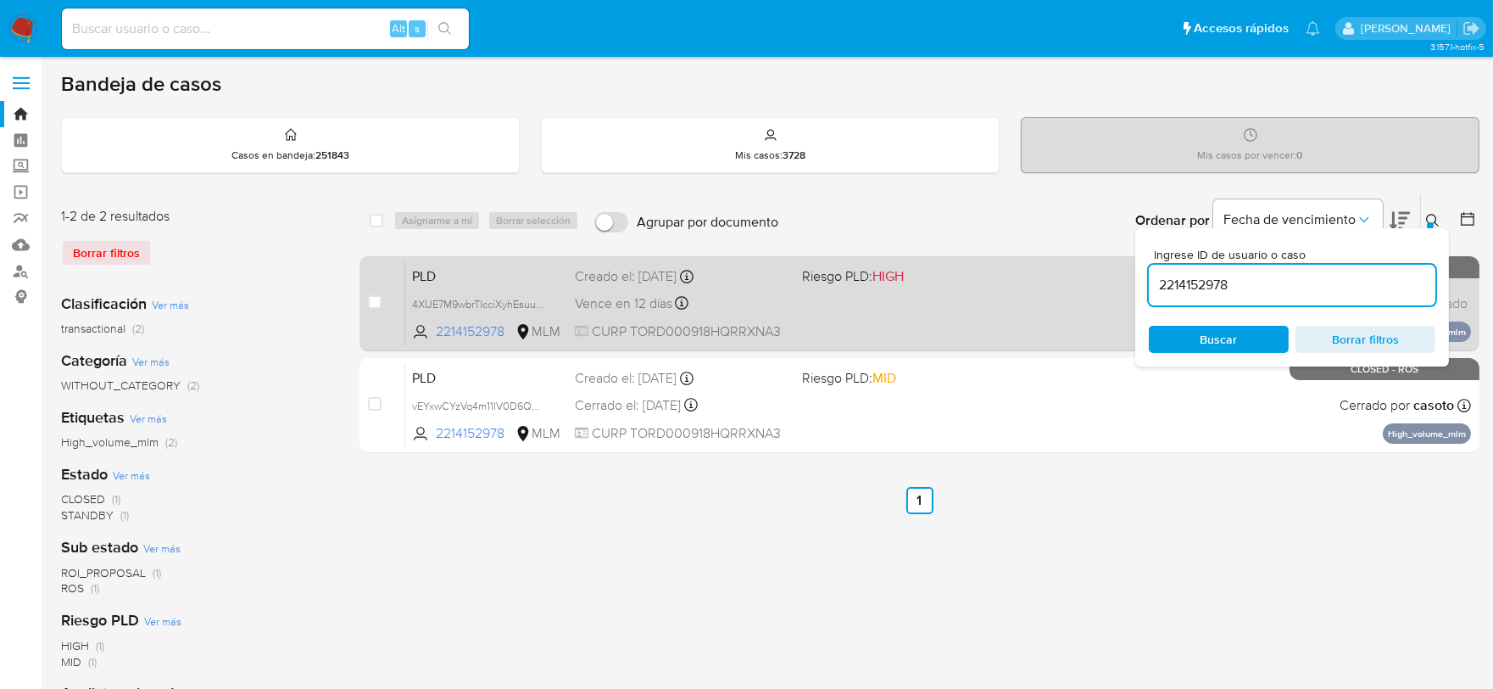
click at [430, 276] on span "PLD" at bounding box center [486, 275] width 149 height 22
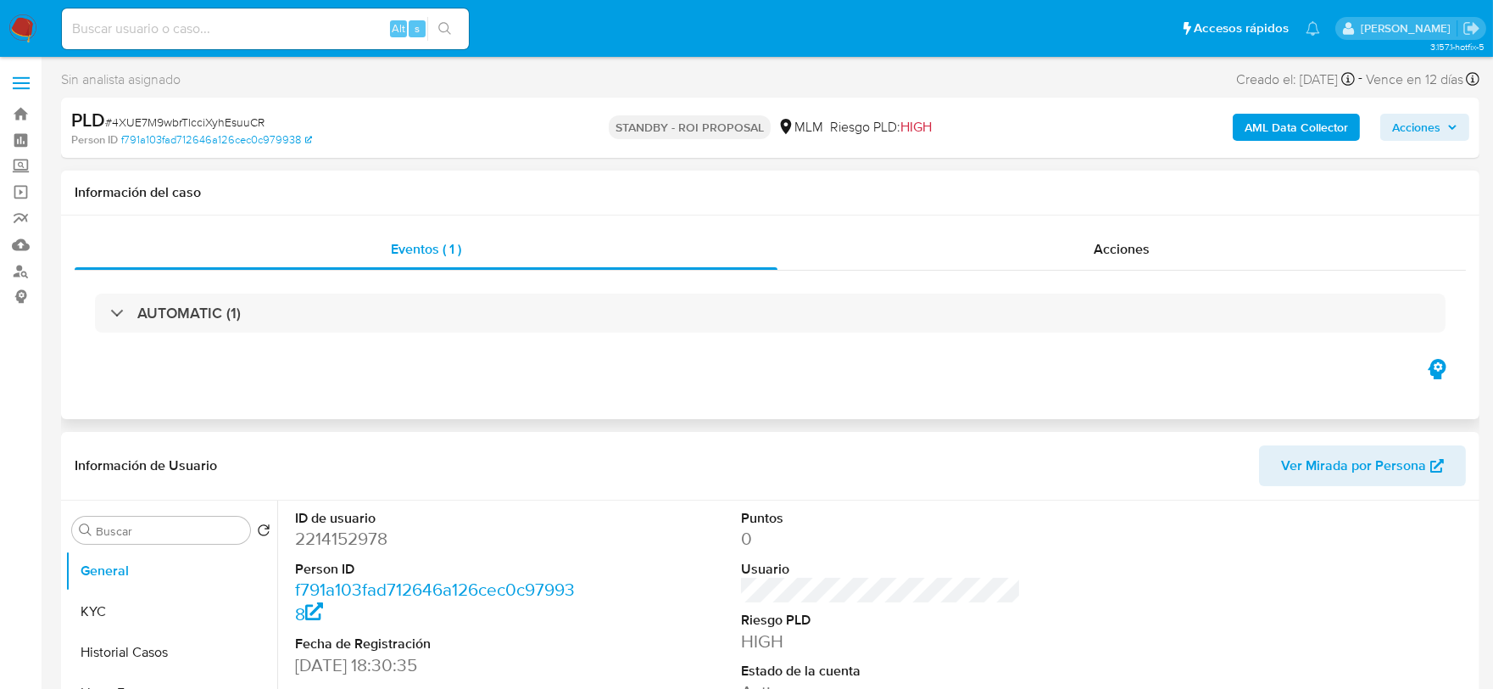
select select "10"
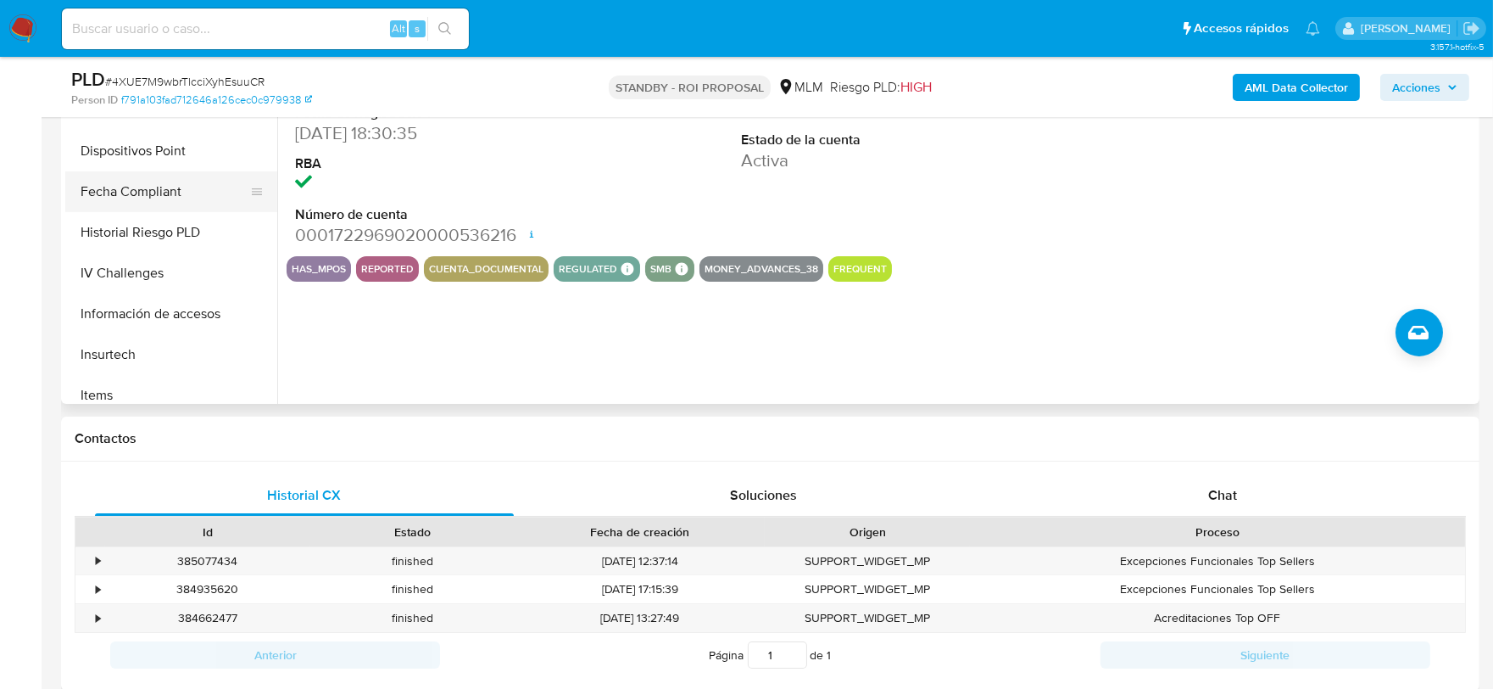
scroll to position [527, 0]
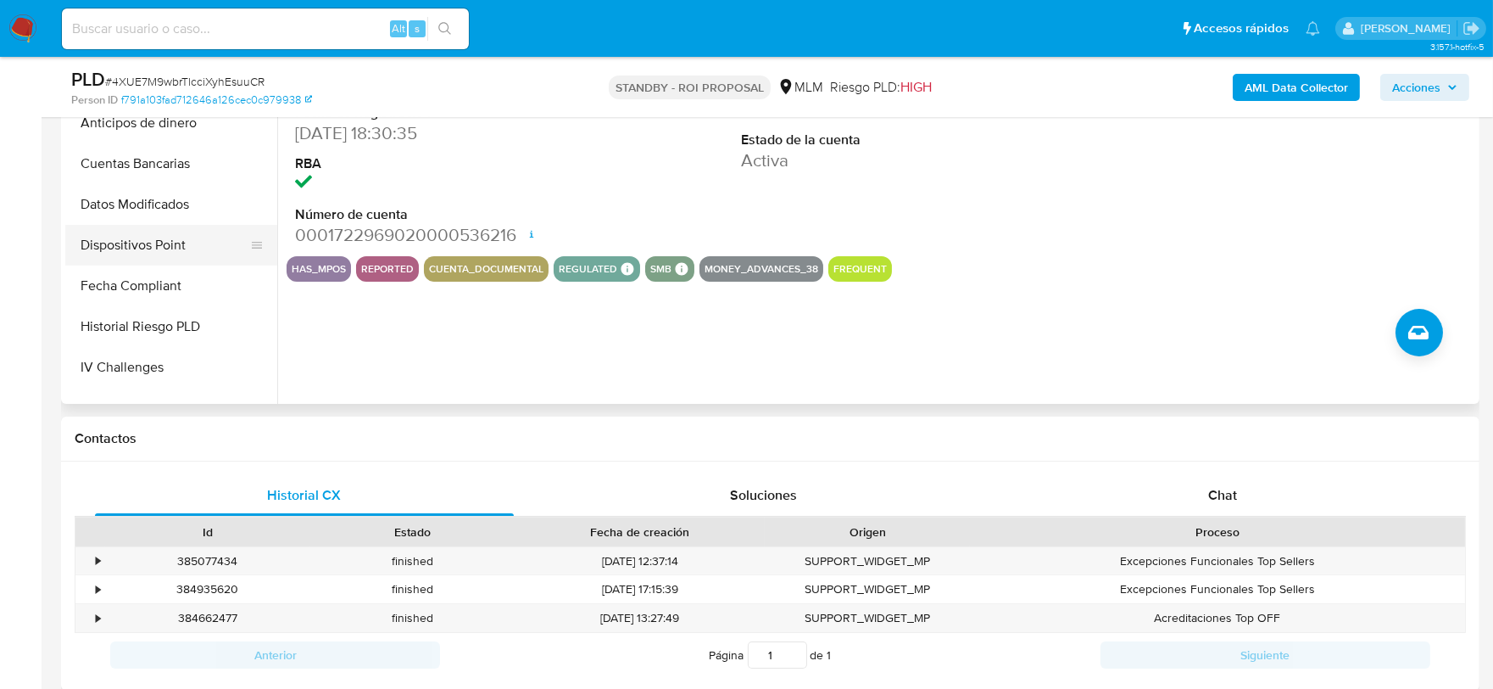
click at [161, 241] on button "Dispositivos Point" at bounding box center [164, 245] width 198 height 41
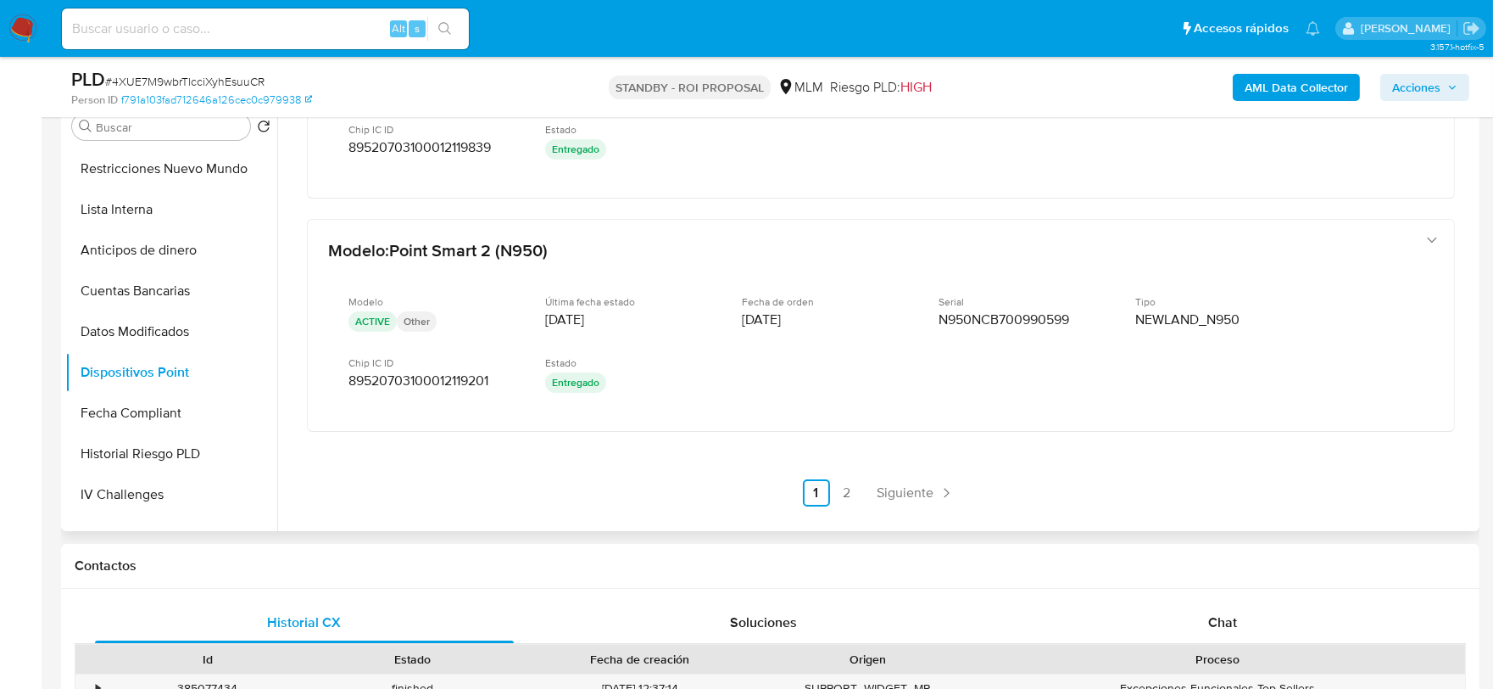
scroll to position [377, 0]
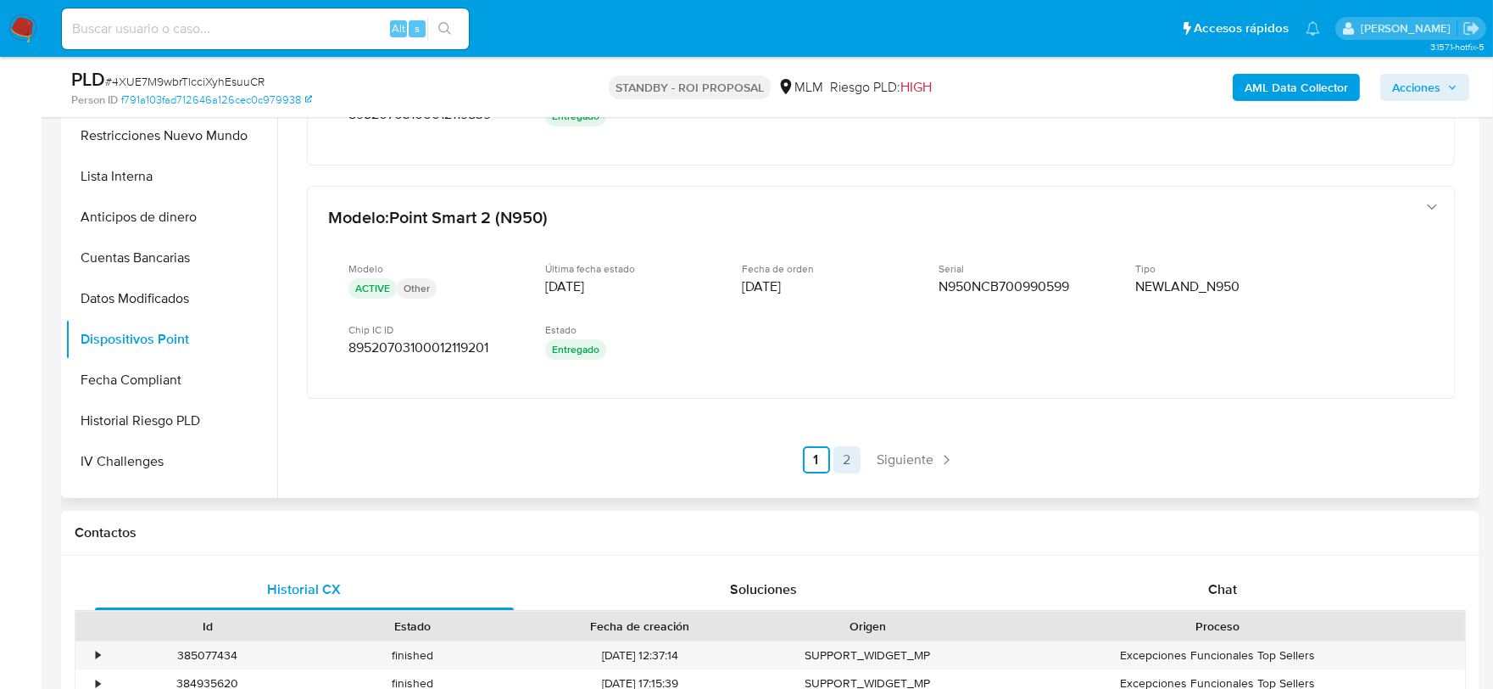
click at [845, 446] on link "2" at bounding box center [847, 459] width 27 height 27
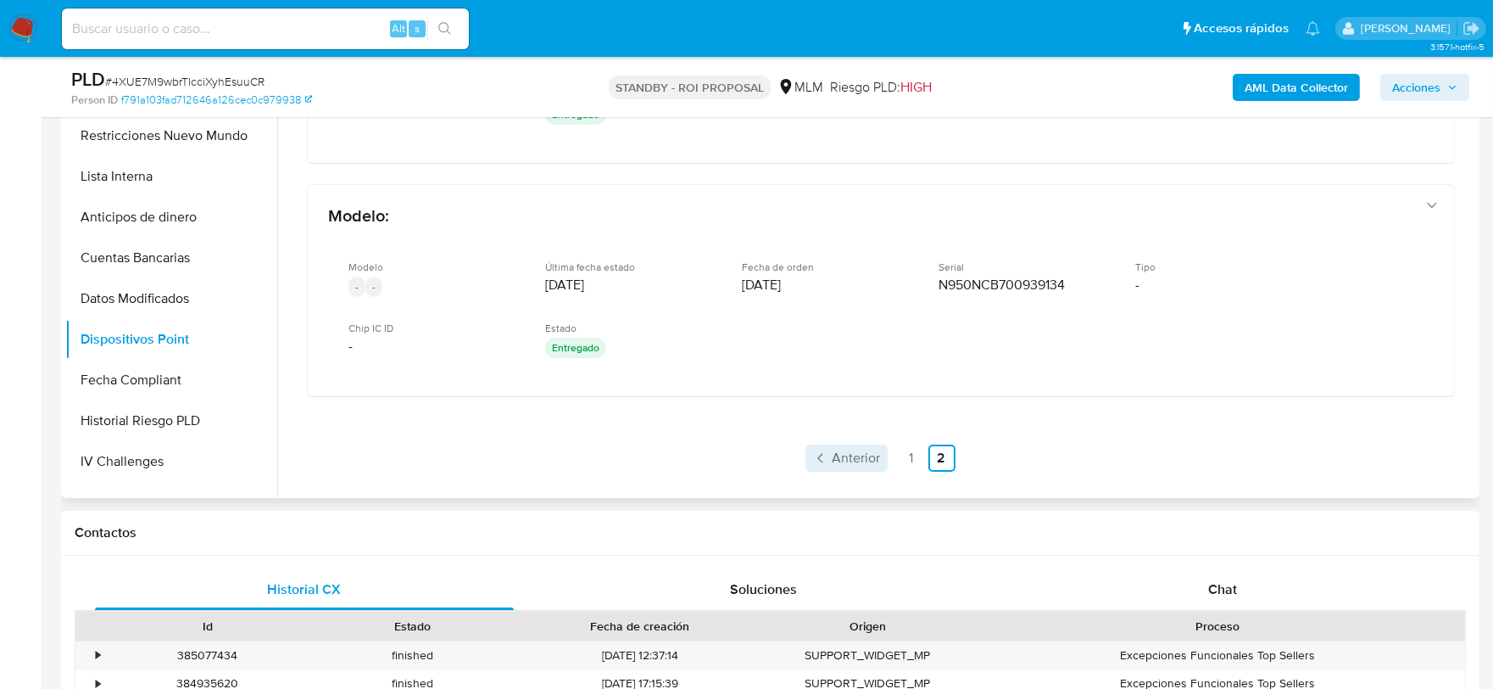
click at [851, 454] on span "Anterior" at bounding box center [857, 458] width 48 height 14
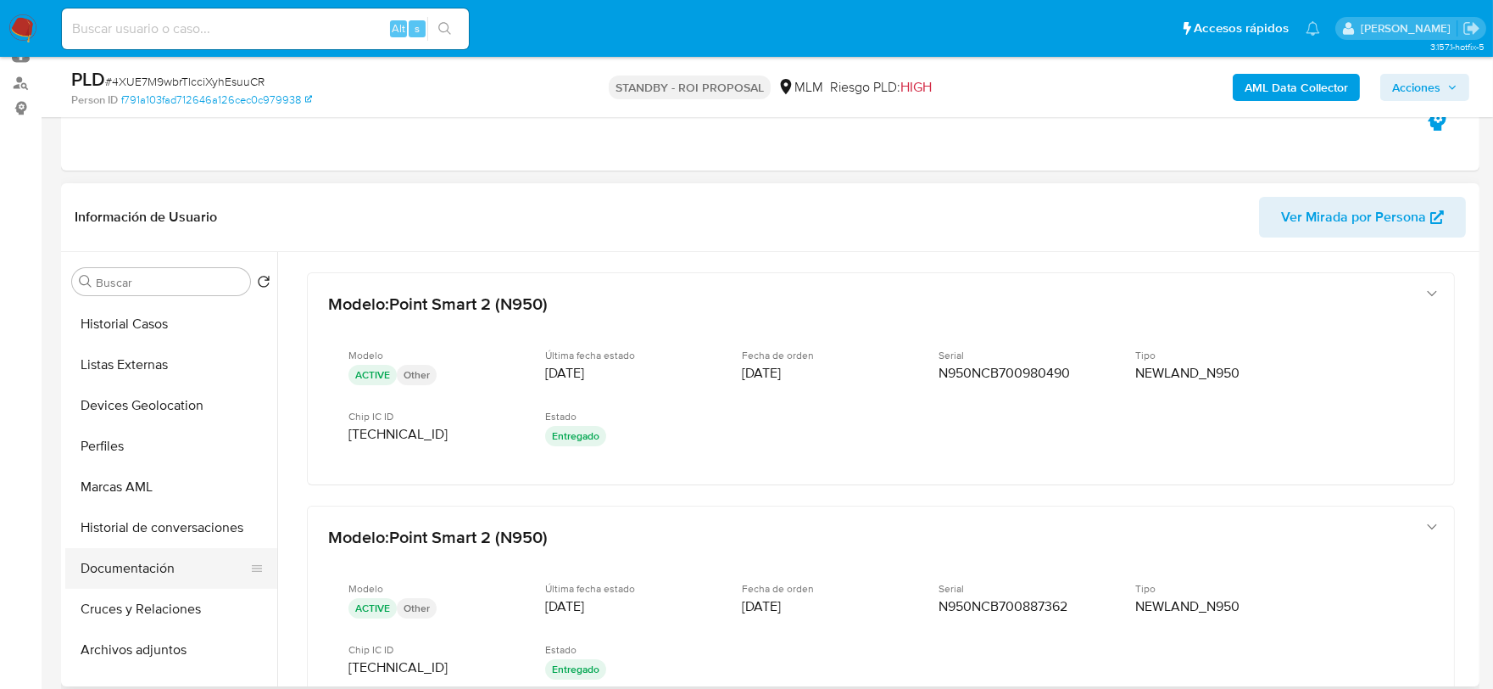
scroll to position [0, 0]
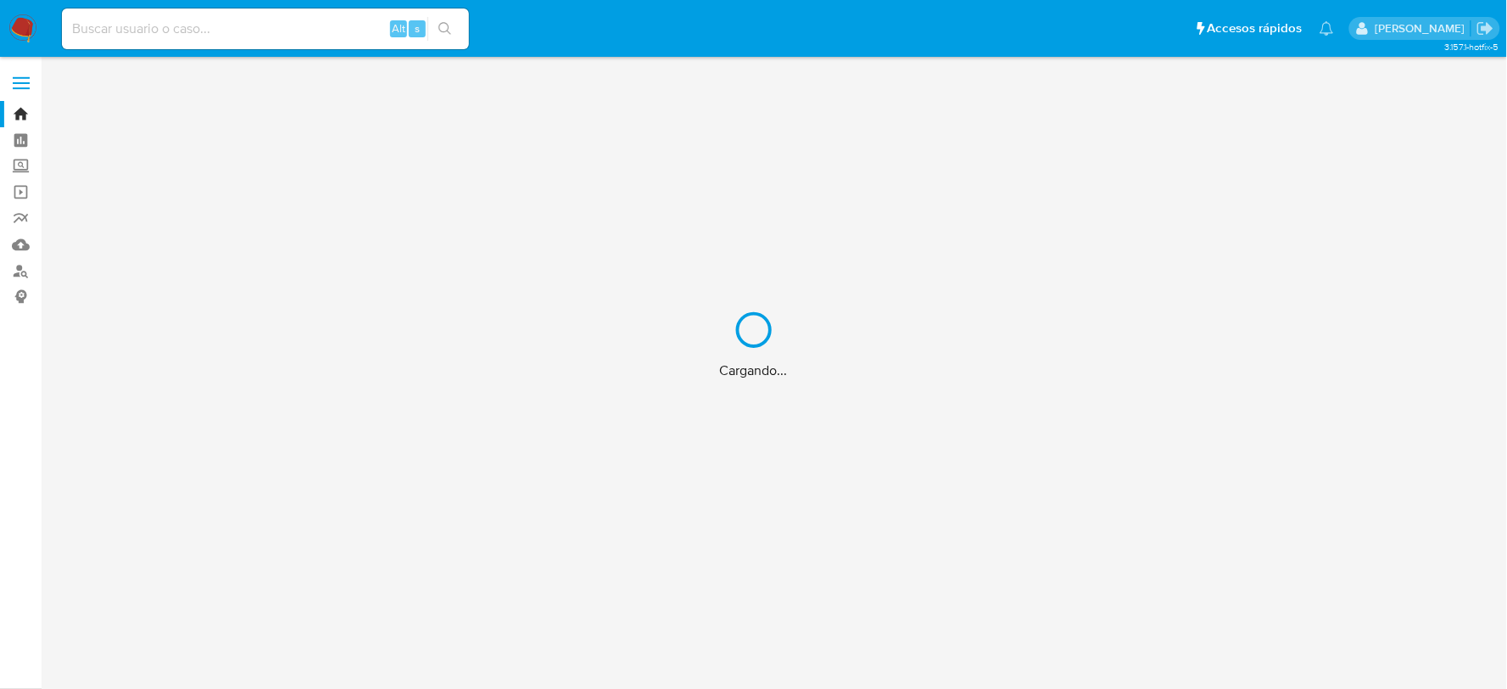
click at [226, 30] on div "Cargando..." at bounding box center [753, 344] width 1507 height 689
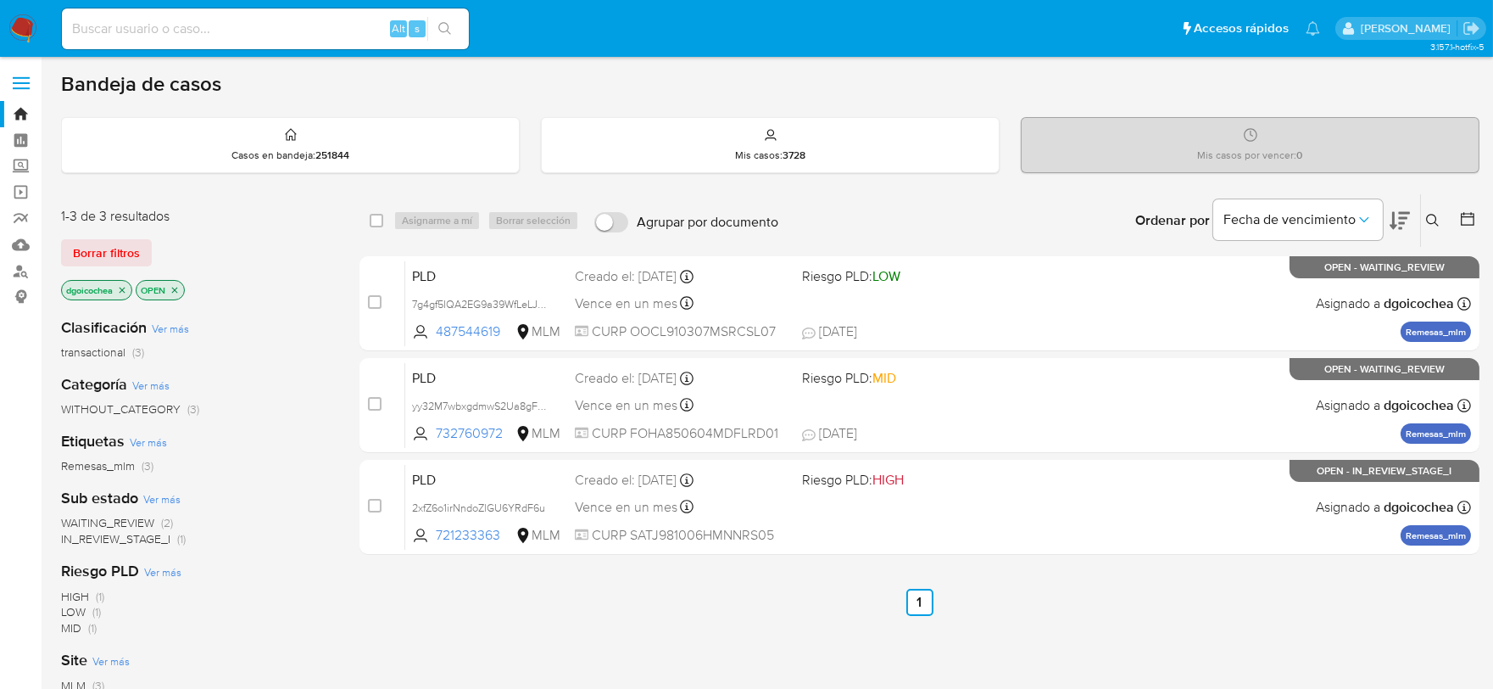
click at [198, 14] on div "Alt s" at bounding box center [265, 28] width 407 height 41
click at [201, 21] on input at bounding box center [265, 29] width 407 height 22
paste input "1962579002"
type input "1962579002"
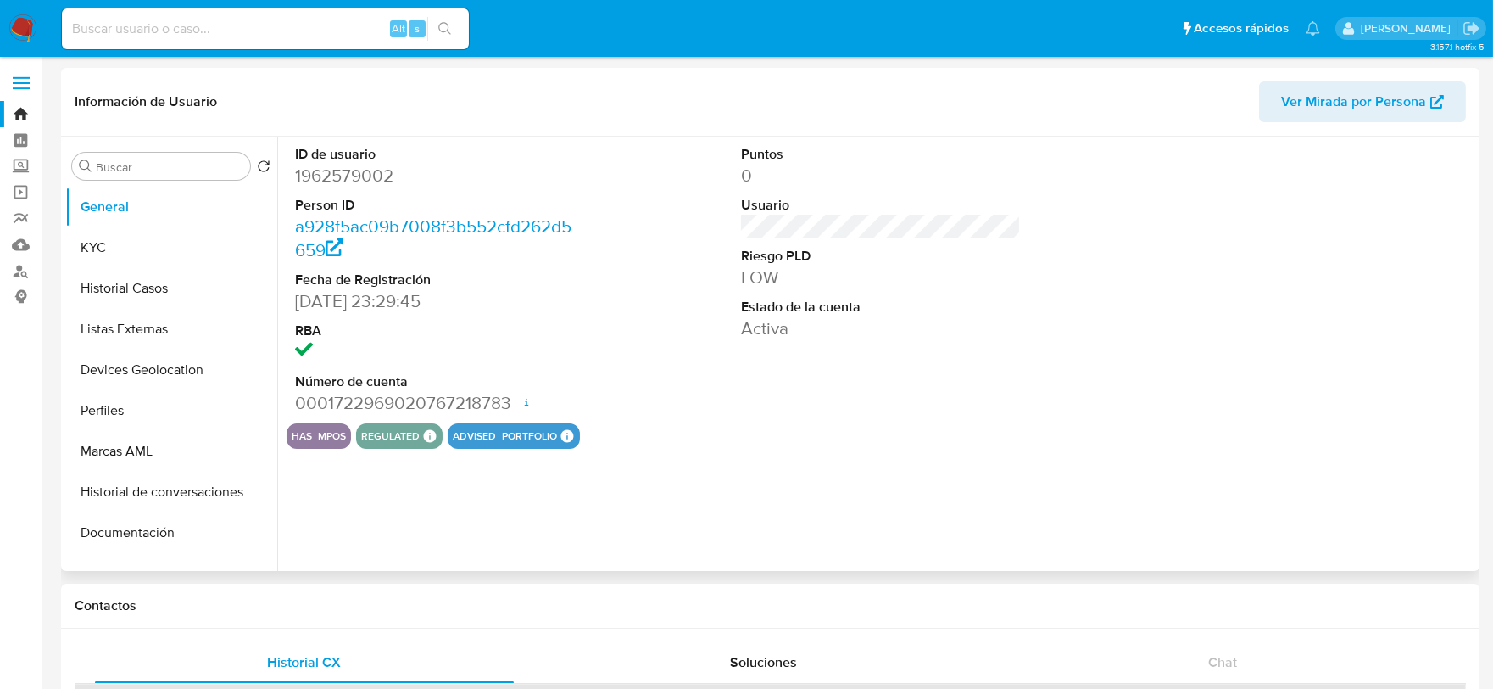
select select "10"
click at [14, 165] on label "Screening" at bounding box center [101, 166] width 202 height 26
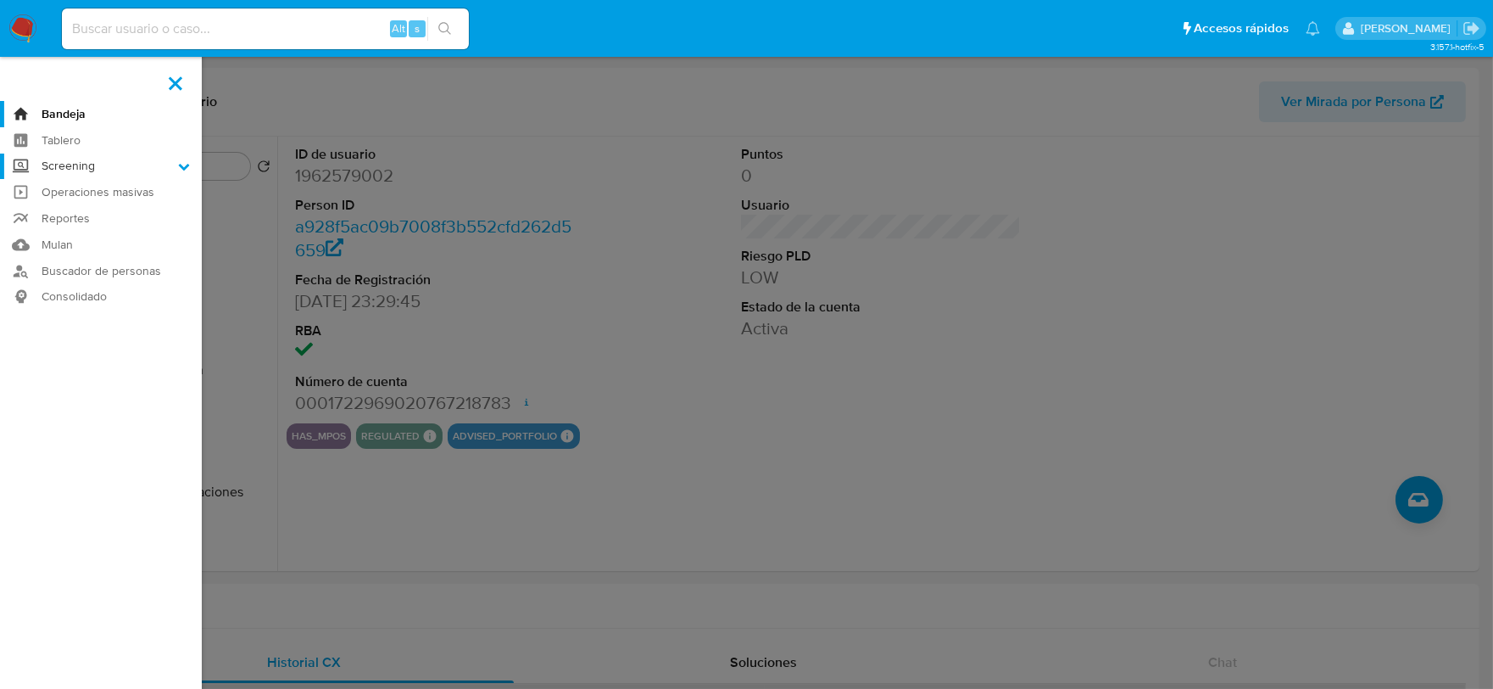
click at [0, 0] on input "Screening" at bounding box center [0, 0] width 0 height 0
click at [105, 235] on link "Herramientas" at bounding box center [101, 232] width 202 height 21
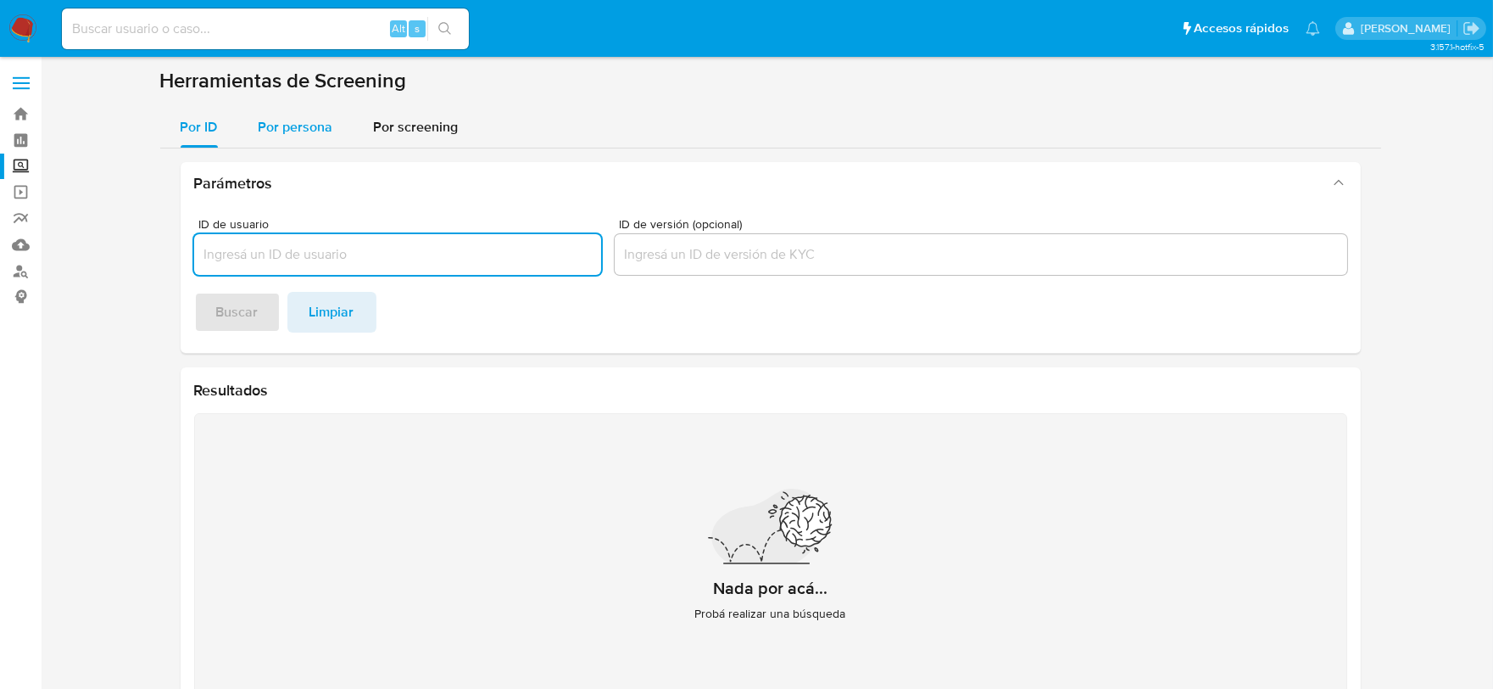
click at [309, 121] on span "Por persona" at bounding box center [296, 127] width 75 height 20
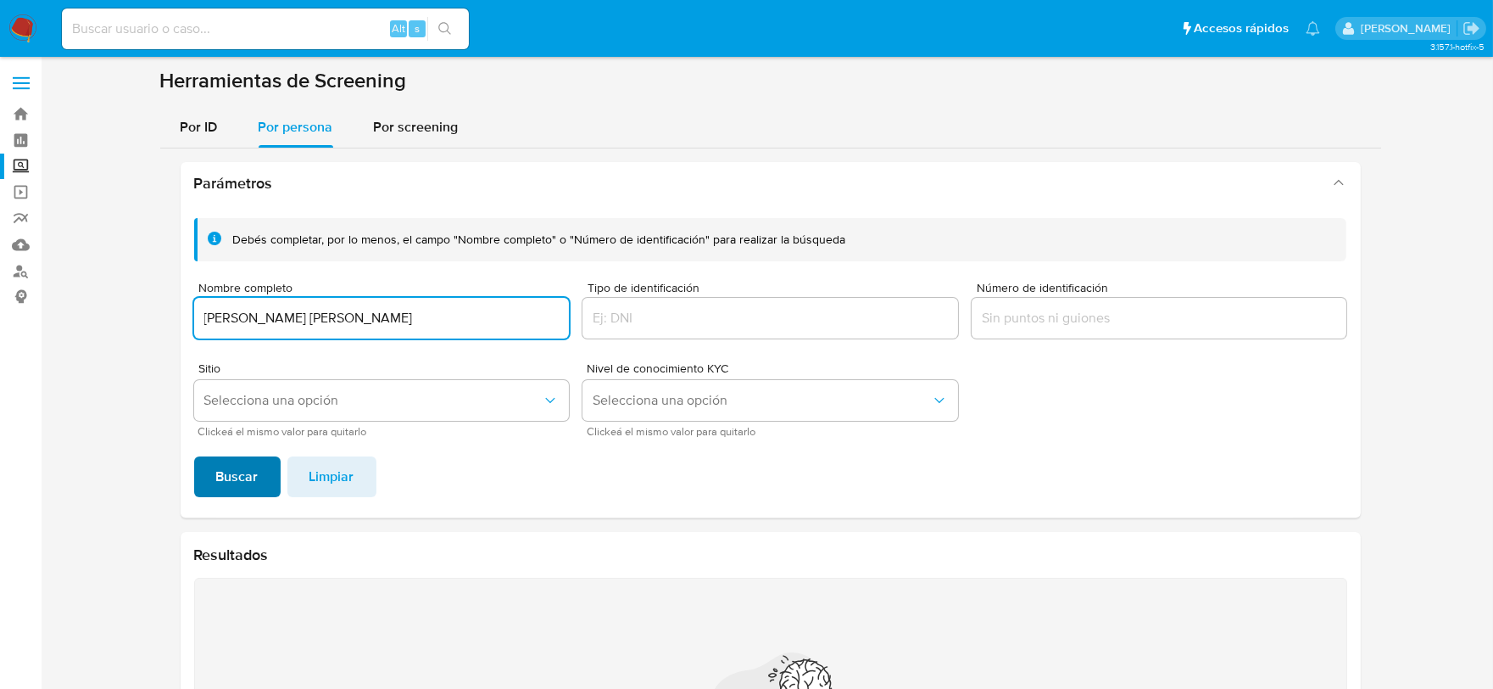
type input "[PERSON_NAME] [PERSON_NAME]"
click at [244, 476] on span "Buscar" at bounding box center [237, 476] width 42 height 37
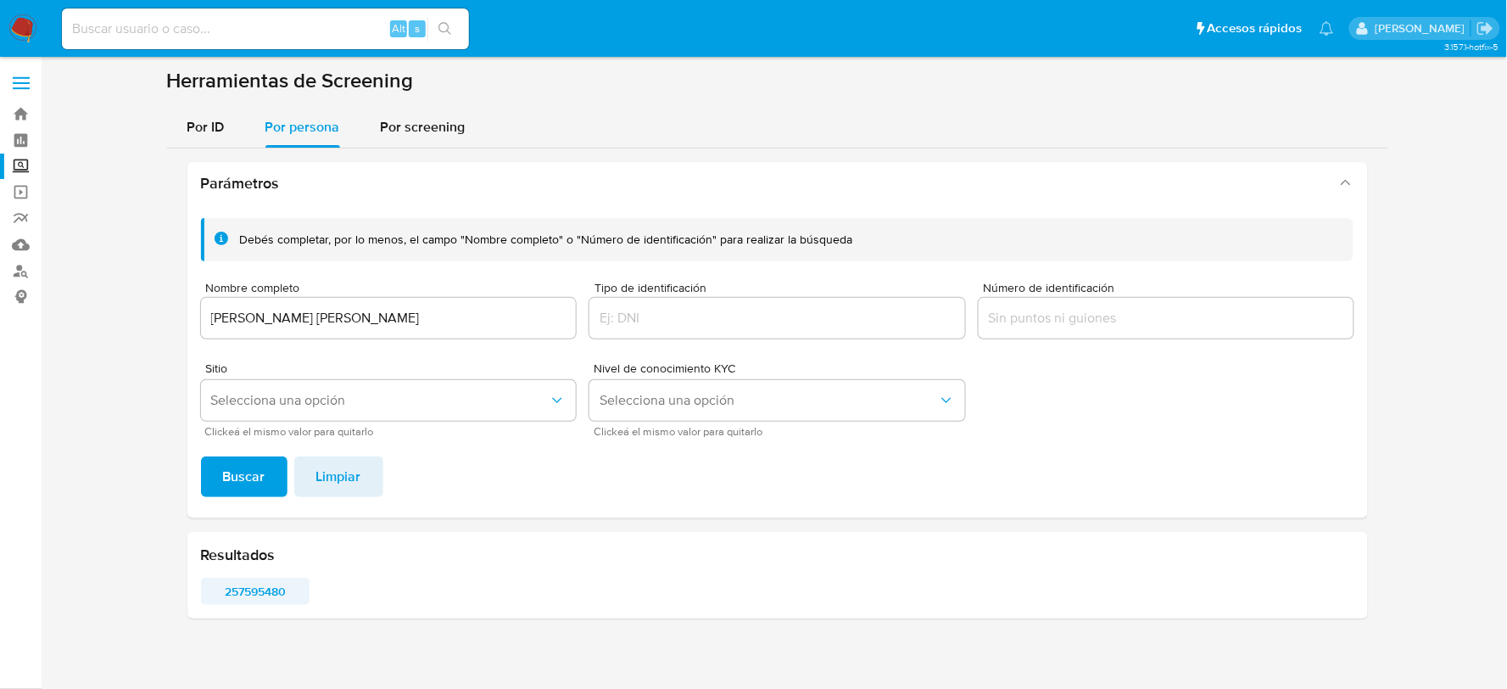
click at [264, 586] on span "257595480" at bounding box center [256, 591] width 86 height 24
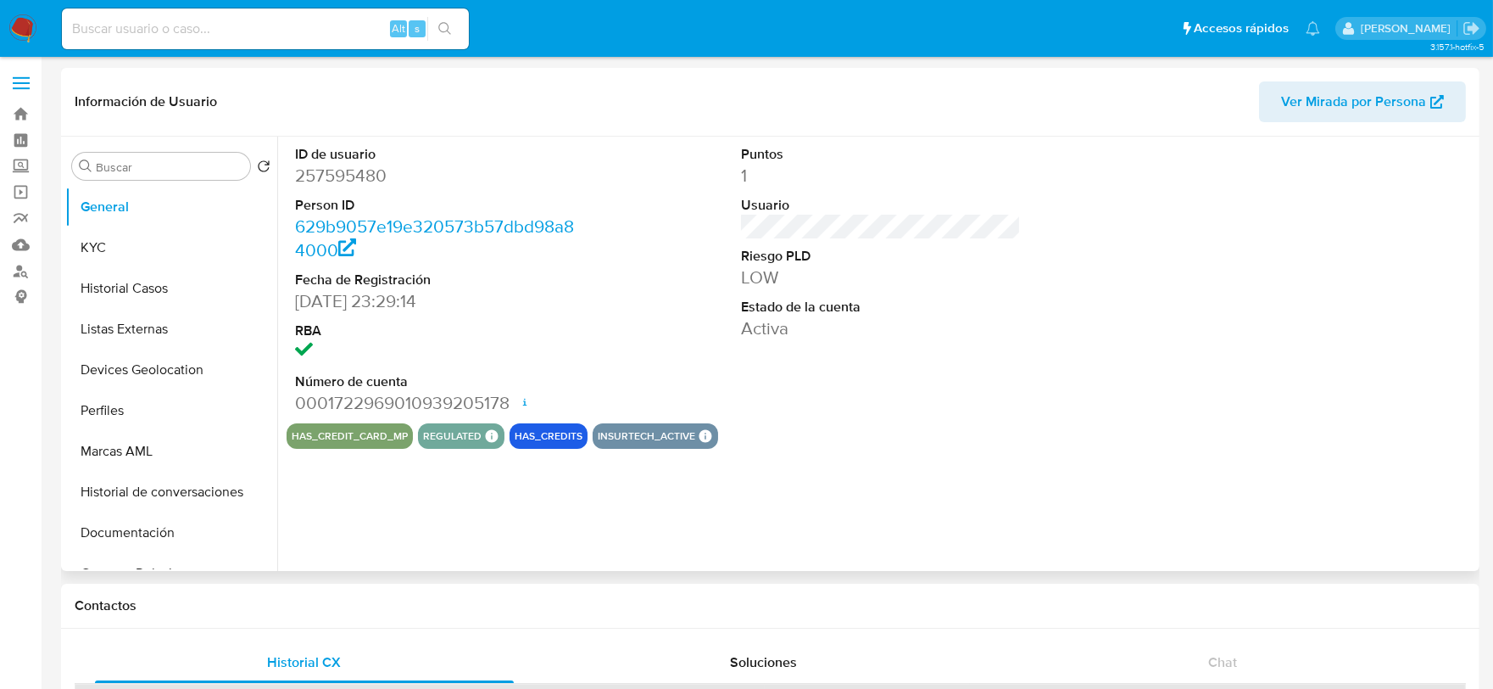
select select "10"
click at [1024, 217] on div "Puntos 1 Usuario Riesgo PLD LOW Estado de la cuenta Activa" at bounding box center [882, 280] width 298 height 287
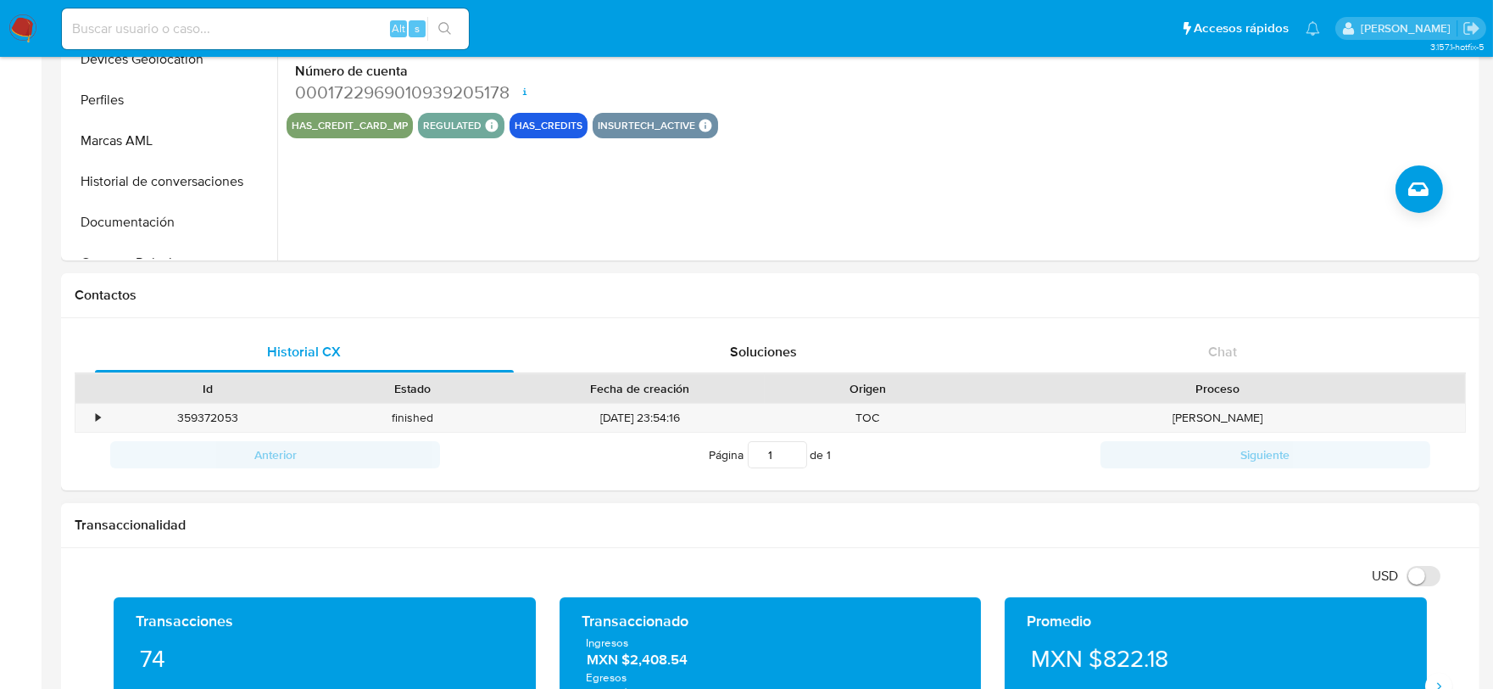
scroll to position [659, 0]
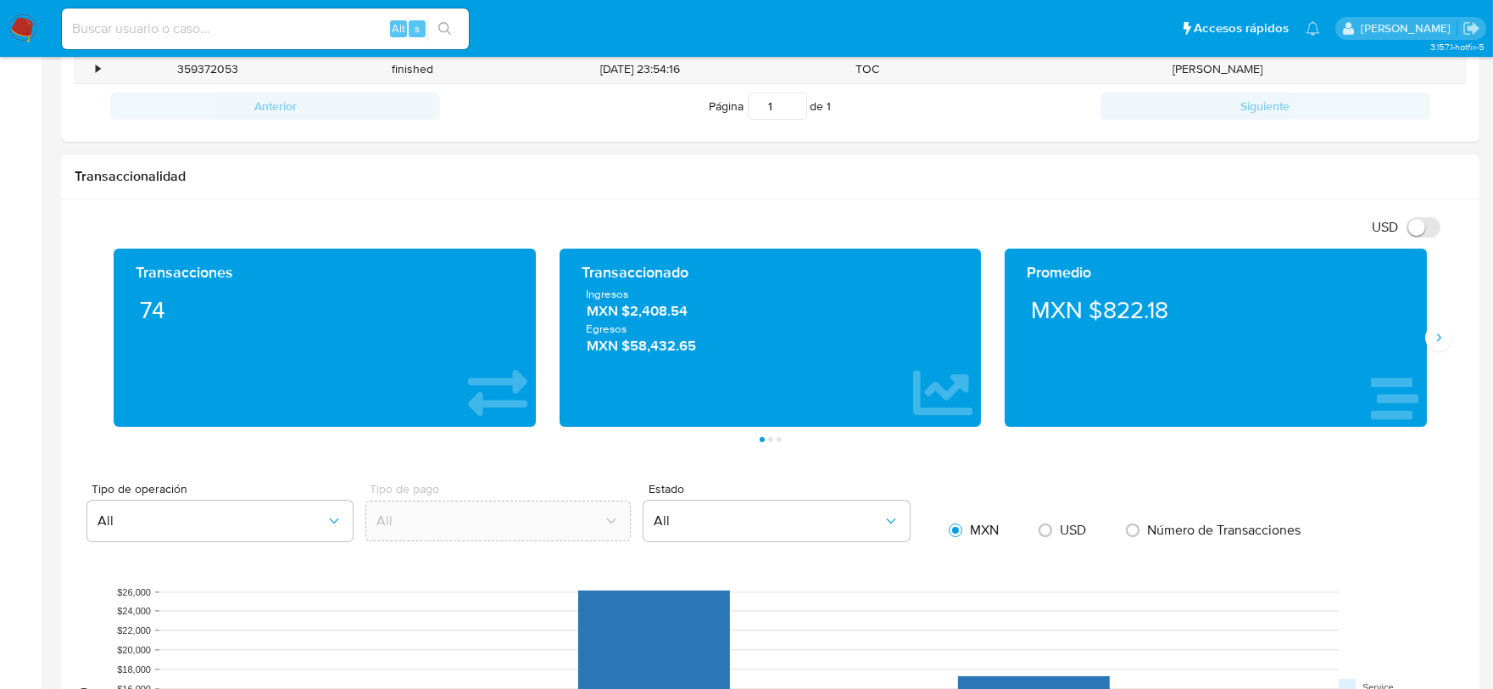
drag, startPoint x: 707, startPoint y: 310, endPoint x: 589, endPoint y: 316, distance: 118.9
click at [589, 316] on span "MXN $2,408.54" at bounding box center [771, 312] width 368 height 20
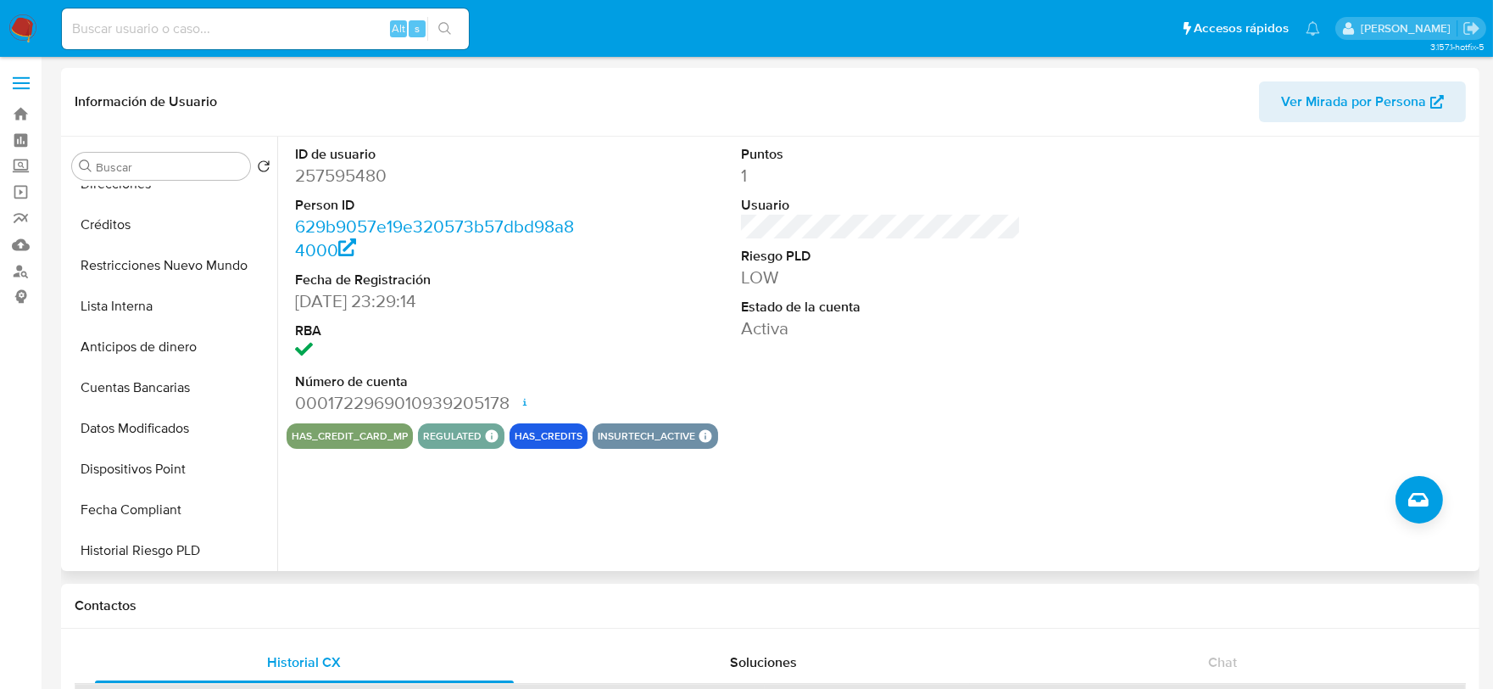
scroll to position [470, 0]
click at [151, 425] on button "Datos Modificados" at bounding box center [164, 429] width 198 height 41
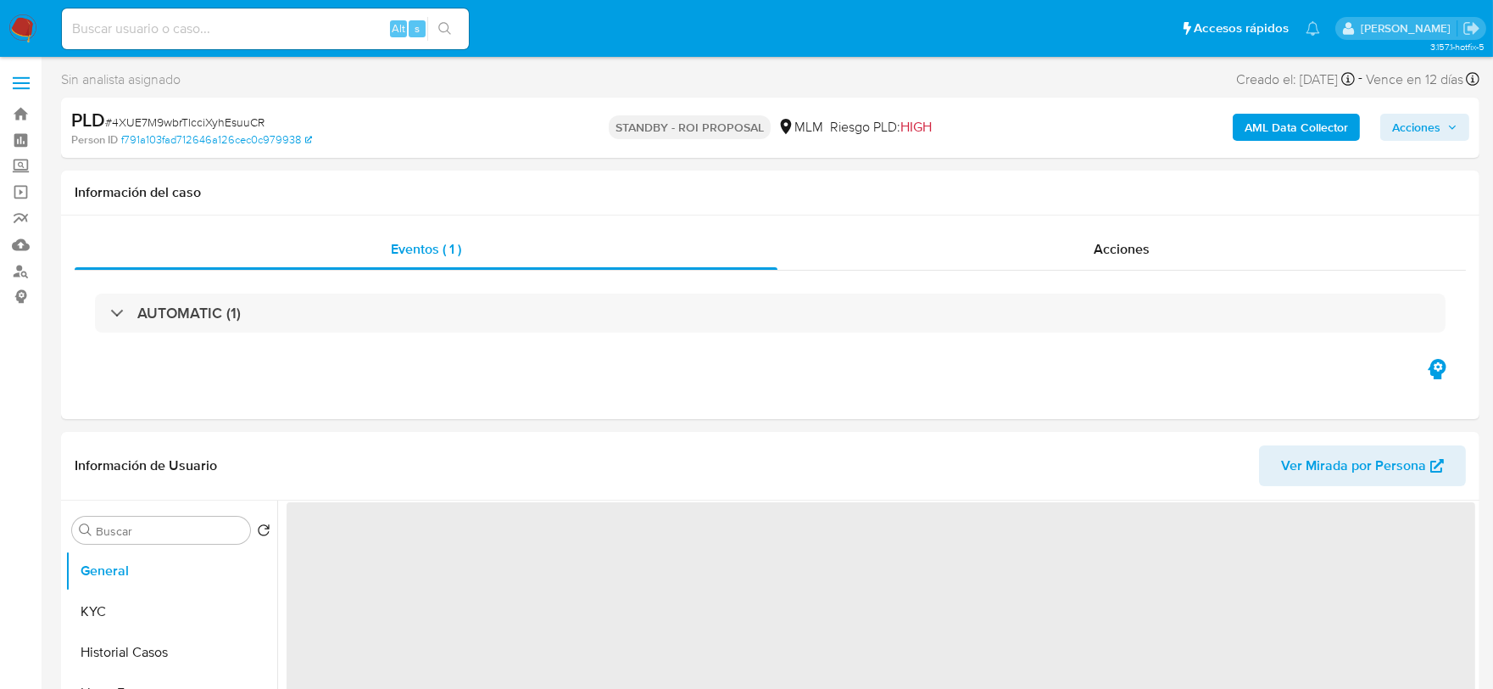
select select "10"
